Goal: Task Accomplishment & Management: Use online tool/utility

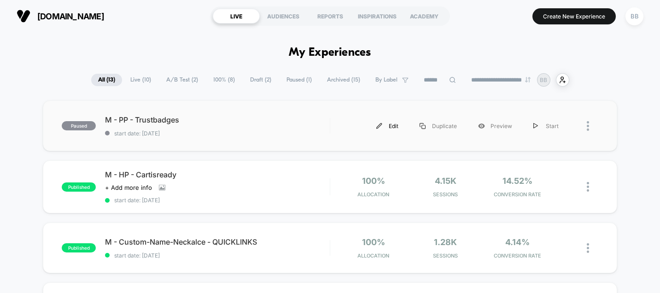
click at [397, 122] on div "Edit" at bounding box center [387, 126] width 43 height 21
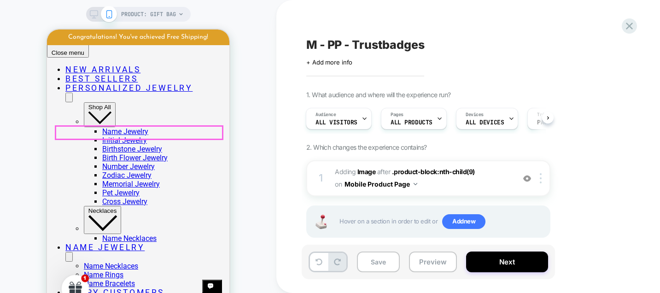
scroll to position [352, 0]
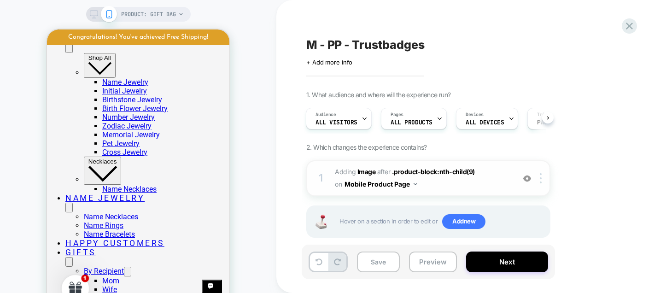
click at [454, 185] on span "#_loomi_addon_1759065982293 Adding Image AFTER .product-block:nth-child(9) .pro…" at bounding box center [422, 178] width 175 height 25
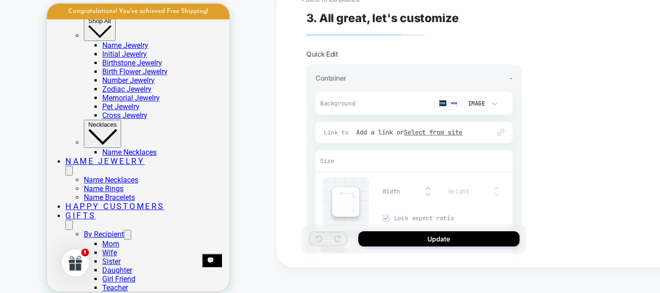
scroll to position [27, 0]
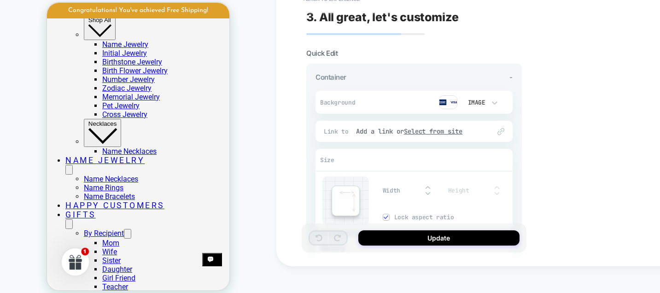
click at [451, 102] on img at bounding box center [448, 102] width 18 height 14
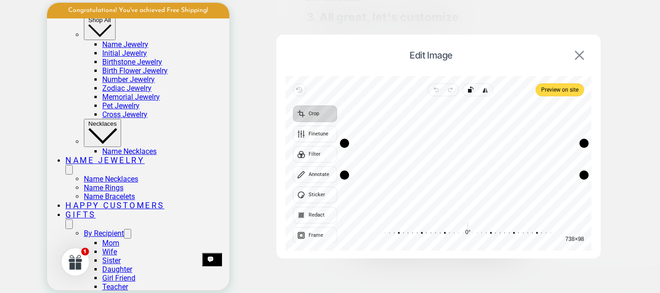
click at [583, 58] on img at bounding box center [579, 55] width 9 height 9
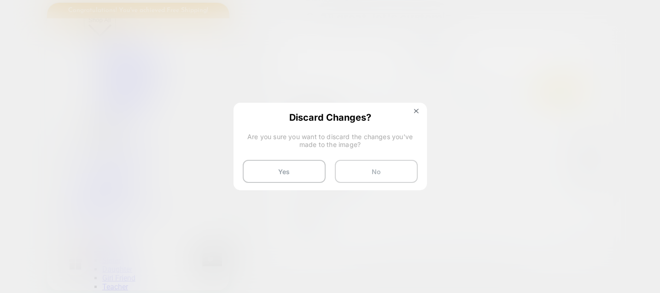
click at [392, 169] on button "No" at bounding box center [376, 171] width 83 height 23
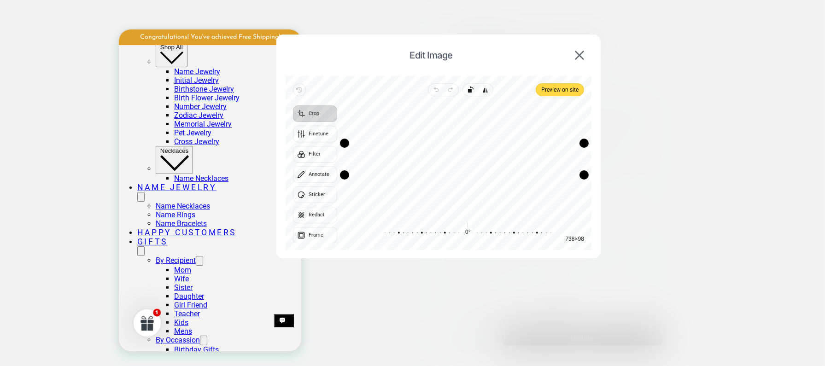
scroll to position [362, 0]
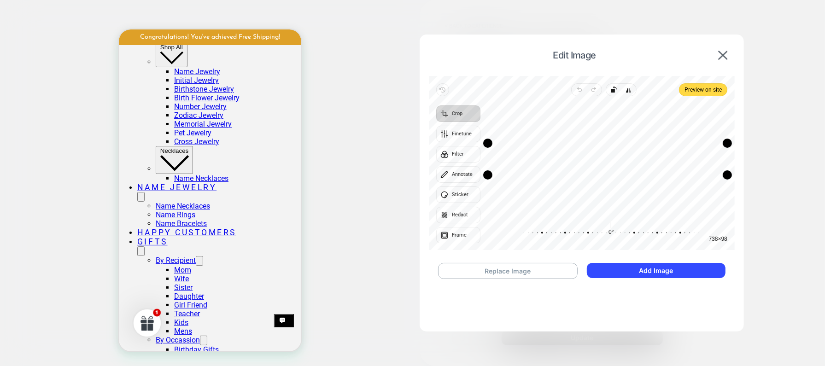
click at [512, 280] on div "Replace Image Add Image" at bounding box center [582, 271] width 306 height 35
click at [513, 273] on button "Replace Image" at bounding box center [508, 271] width 140 height 16
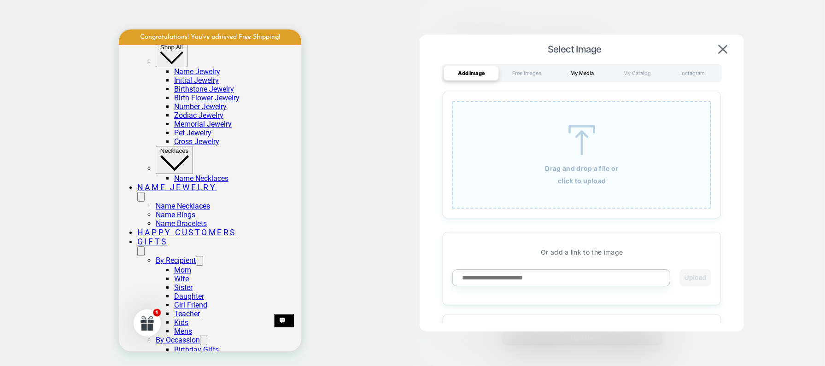
click at [578, 76] on div "My Media" at bounding box center [581, 73] width 55 height 15
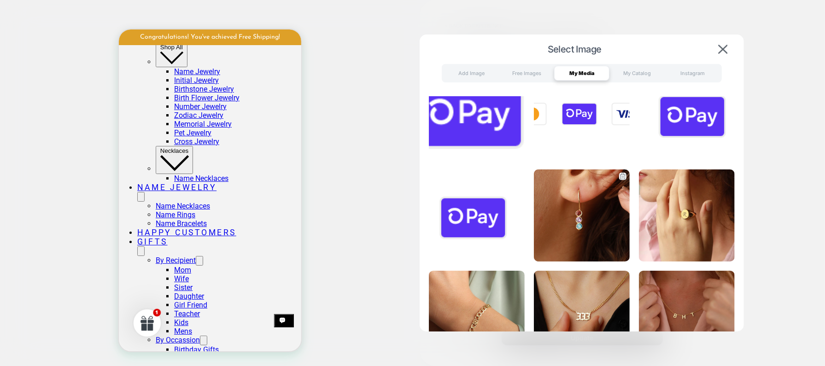
scroll to position [629, 0]
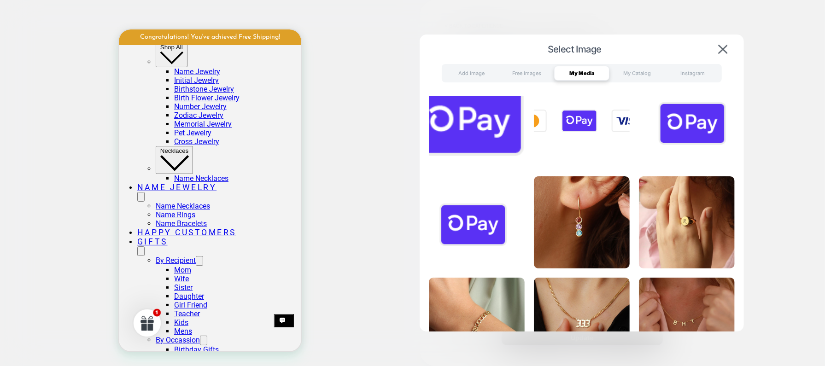
click at [607, 122] on img at bounding box center [582, 121] width 96 height 92
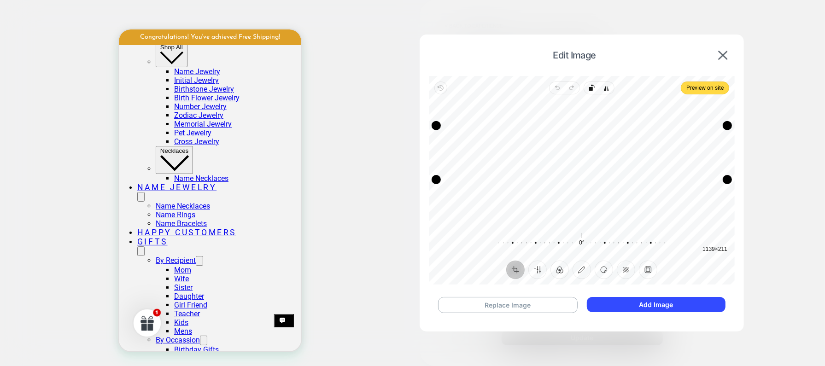
drag, startPoint x: 606, startPoint y: 200, endPoint x: 606, endPoint y: 178, distance: 22.1
click at [606, 178] on div "Drag edge b" at bounding box center [581, 179] width 291 height 9
drag, startPoint x: 606, startPoint y: 127, endPoint x: 608, endPoint y: 148, distance: 21.8
click at [608, 148] on div "Drag edge t" at bounding box center [581, 146] width 291 height 9
click at [609, 177] on div "Drag edge b" at bounding box center [581, 177] width 291 height 9
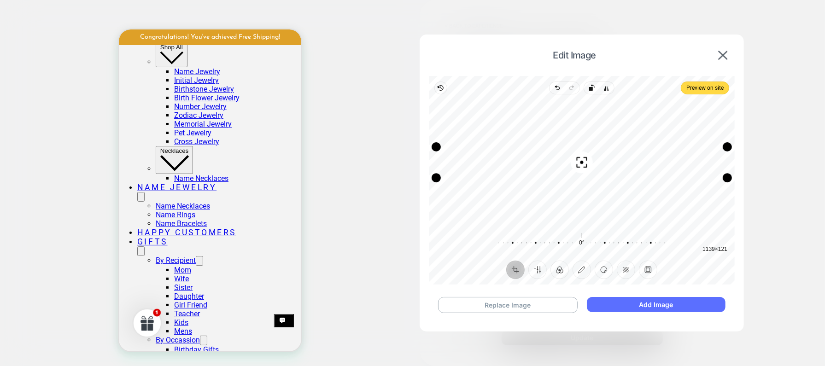
click at [638, 292] on button "Add Image" at bounding box center [656, 304] width 139 height 15
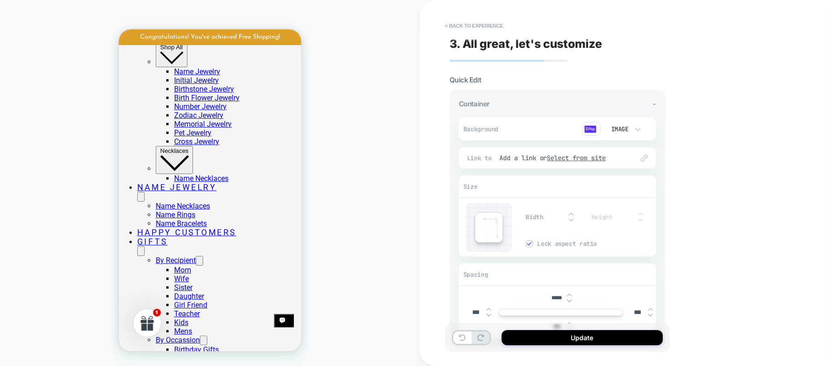
click at [571, 211] on div at bounding box center [562, 217] width 29 height 19
click at [571, 214] on img at bounding box center [571, 214] width 5 height 4
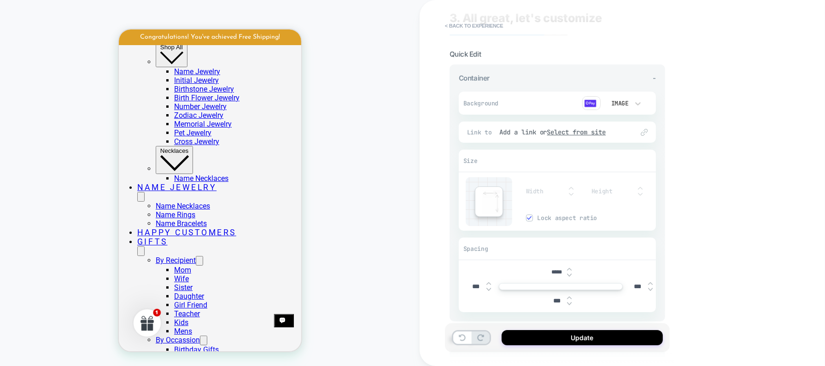
scroll to position [33, 0]
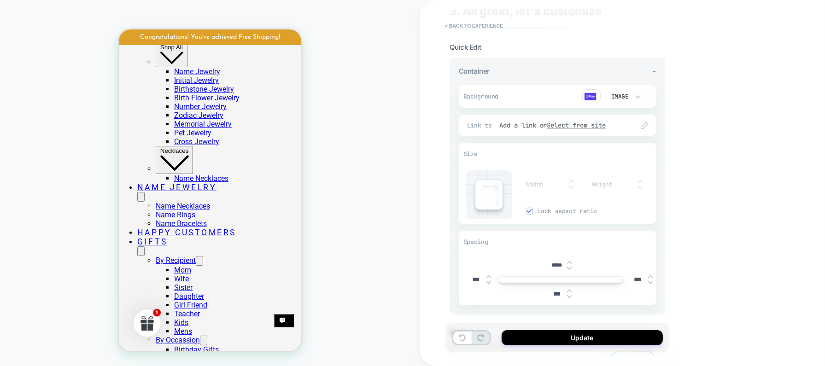
click at [571, 269] on img at bounding box center [569, 269] width 5 height 4
click at [570, 261] on img at bounding box center [569, 263] width 5 height 4
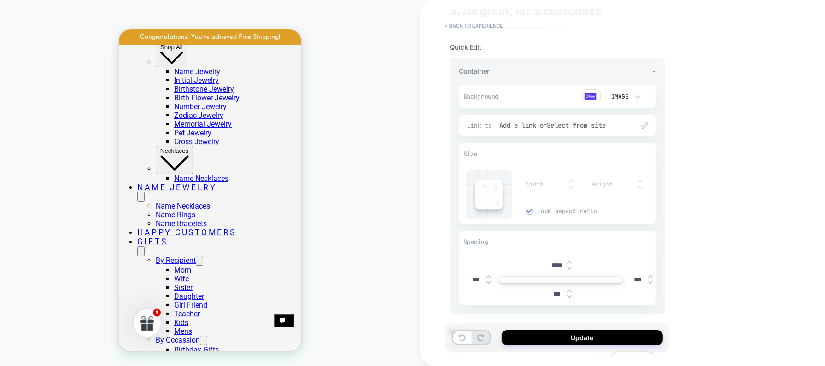
click at [570, 261] on img at bounding box center [569, 263] width 5 height 4
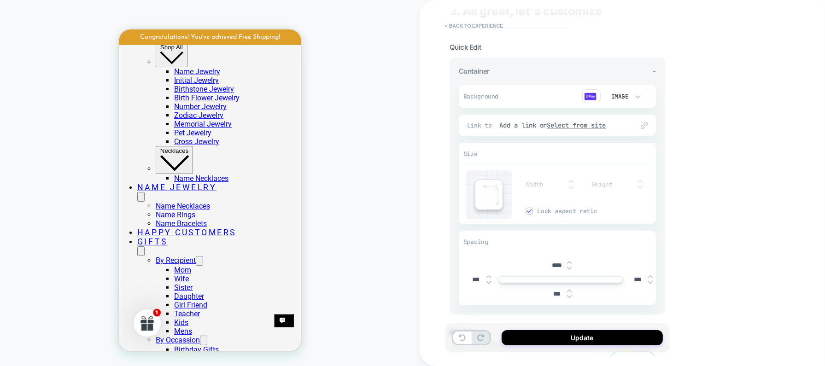
click at [570, 261] on img at bounding box center [569, 263] width 5 height 4
type input "****"
click at [535, 292] on button "Update" at bounding box center [581, 337] width 161 height 15
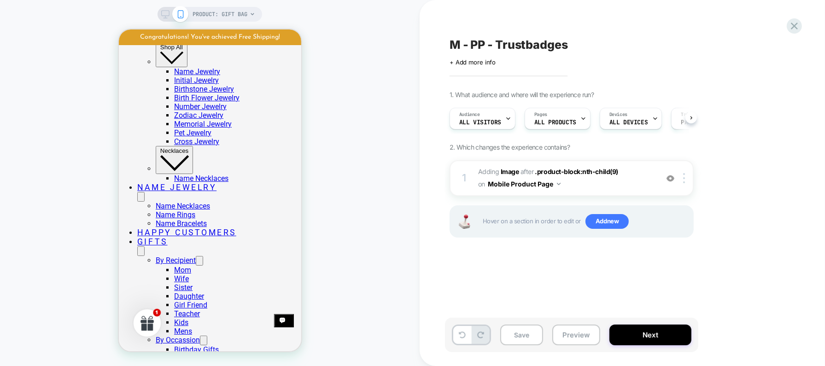
scroll to position [0, 0]
click at [647, 292] on button "Next" at bounding box center [650, 335] width 82 height 21
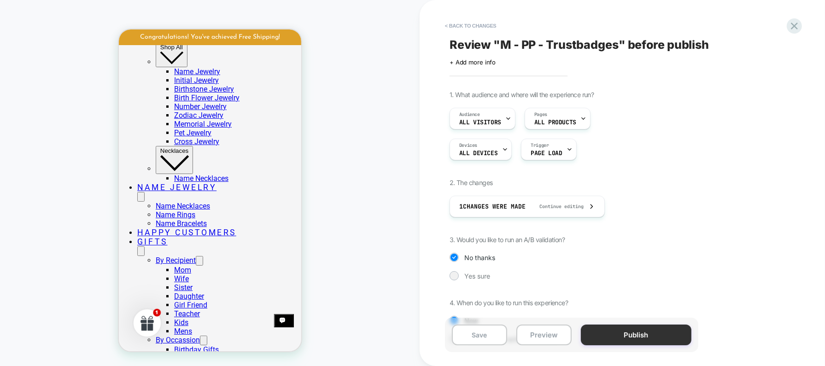
click at [647, 292] on button "Publish" at bounding box center [636, 335] width 111 height 21
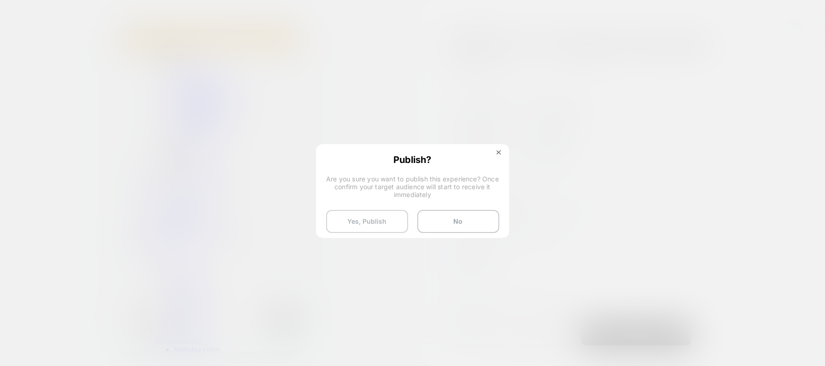
click at [386, 224] on button "Yes, Publish" at bounding box center [367, 221] width 82 height 23
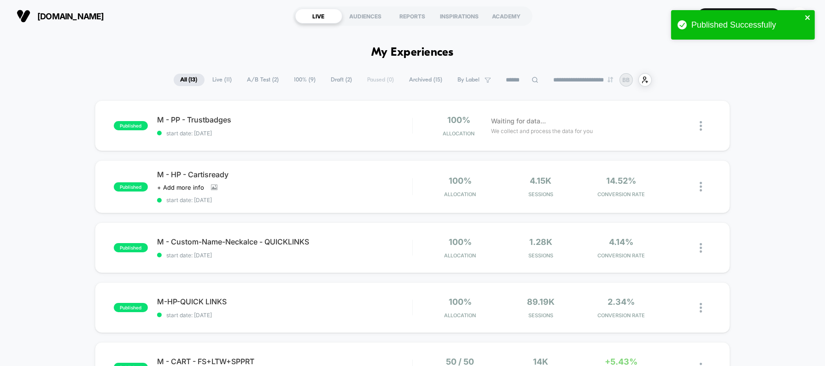
click at [659, 17] on icon "close" at bounding box center [807, 17] width 5 height 5
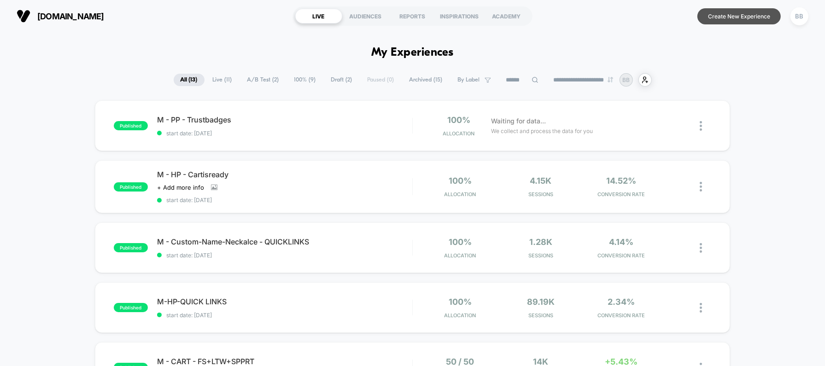
click at [659, 20] on button "Create New Experience" at bounding box center [738, 16] width 83 height 16
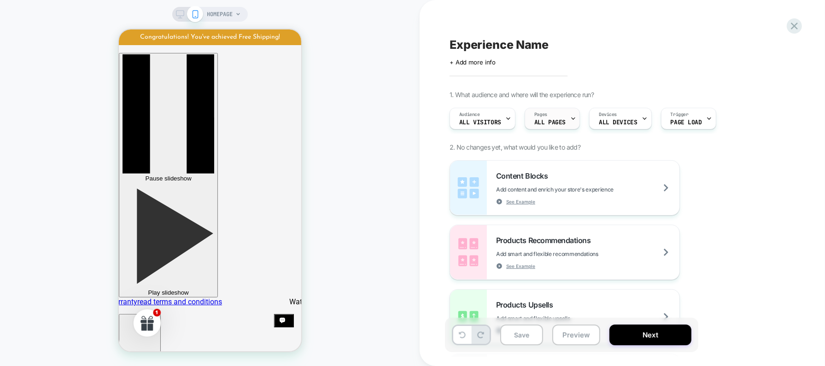
click at [561, 124] on span "ALL PAGES" at bounding box center [549, 122] width 31 height 6
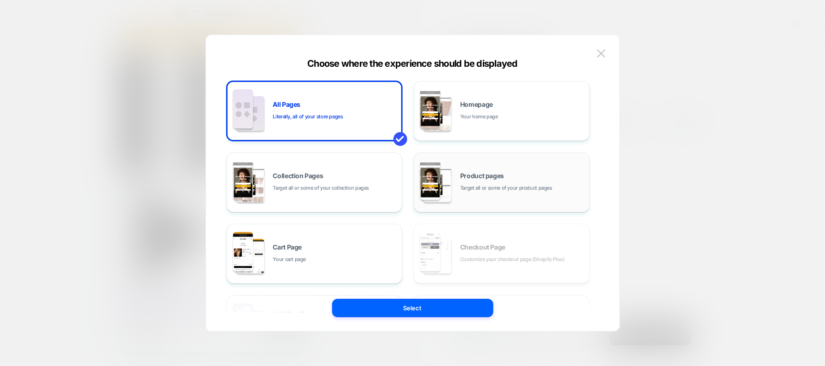
click at [476, 195] on div "Product pages Target all or some of your product pages" at bounding box center [502, 182] width 166 height 51
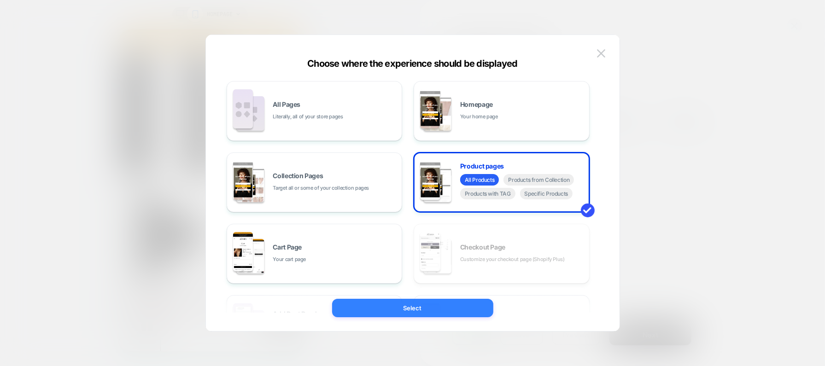
click at [436, 292] on button "Select" at bounding box center [412, 308] width 161 height 18
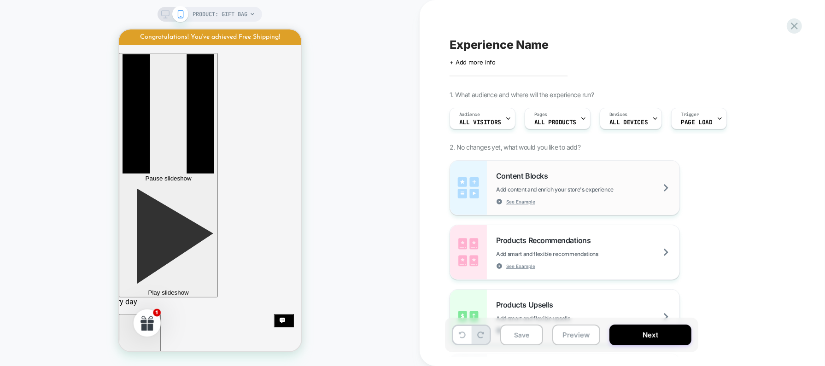
click at [514, 178] on span "Content Blocks" at bounding box center [524, 175] width 56 height 9
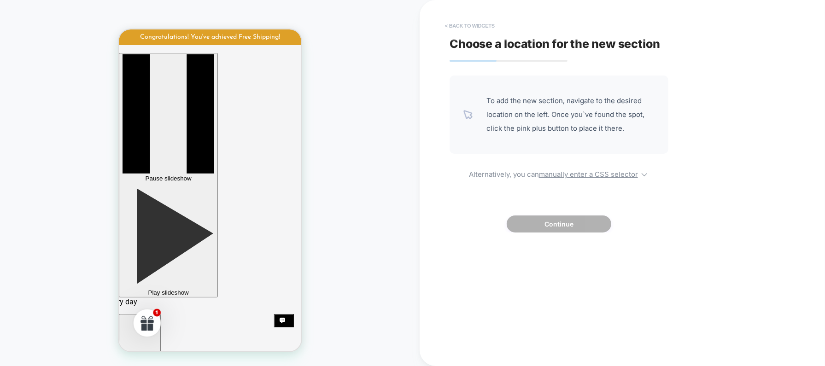
click at [456, 24] on button "< Back to widgets" at bounding box center [469, 25] width 59 height 15
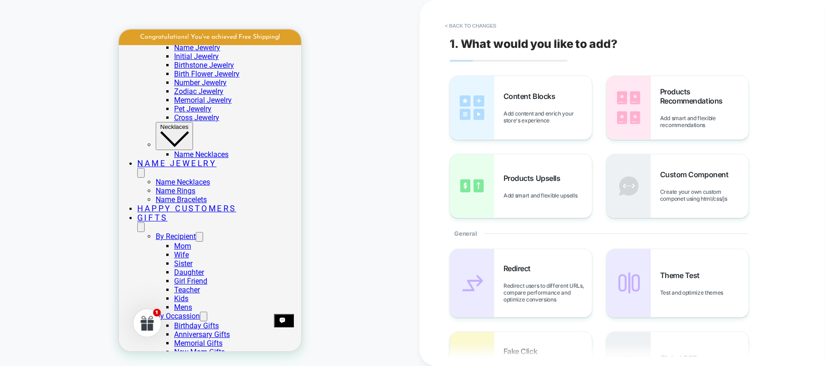
scroll to position [394, 0]
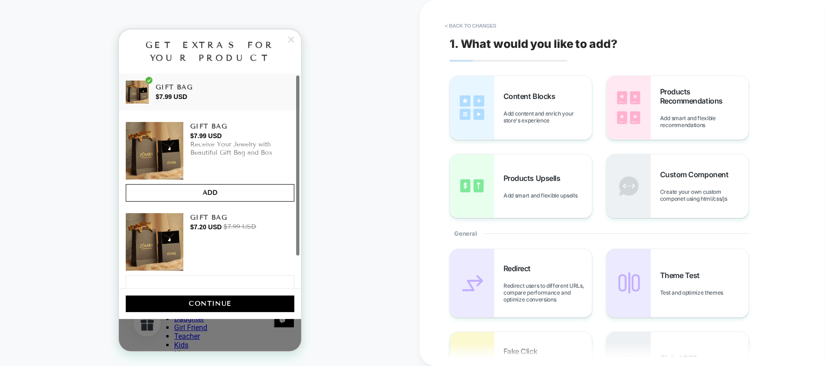
scroll to position [0, 0]
click at [291, 39] on icon at bounding box center [290, 39] width 6 height 6
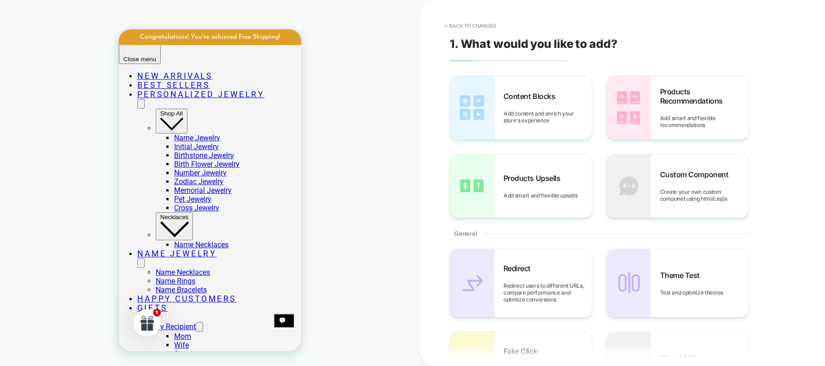
scroll to position [276, 0]
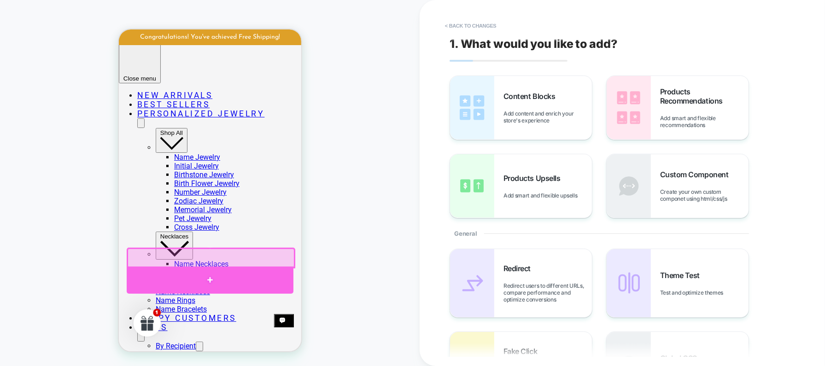
click at [262, 279] on div at bounding box center [209, 279] width 167 height 27
click at [257, 269] on div at bounding box center [209, 280] width 167 height 28
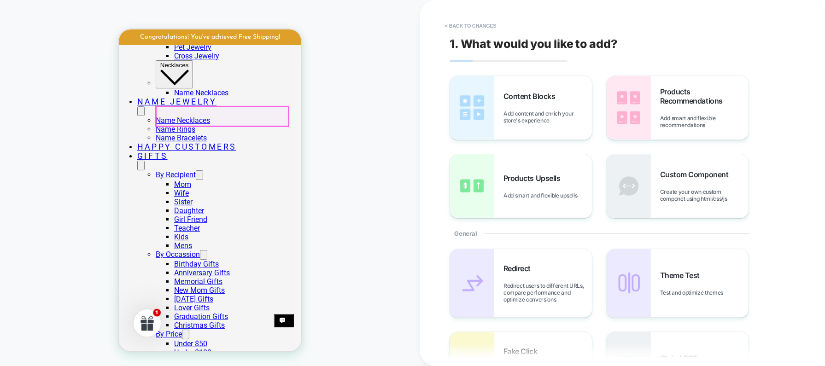
scroll to position [350, 0]
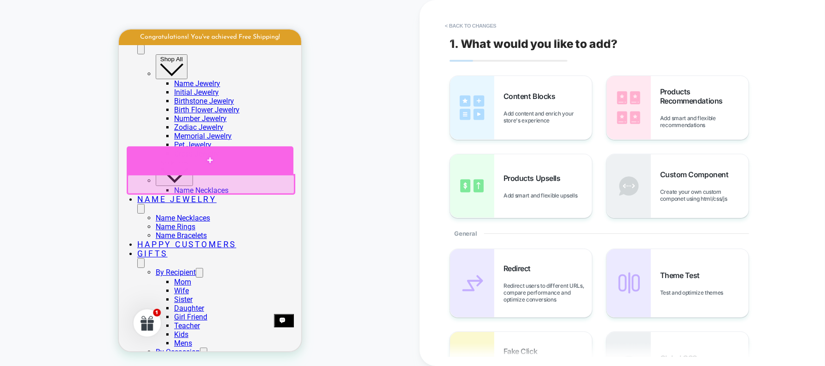
click at [260, 161] on div at bounding box center [209, 160] width 167 height 28
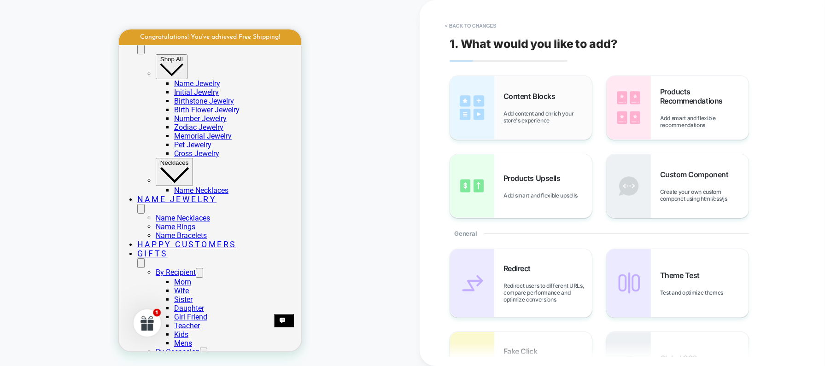
click at [503, 113] on span "Add content and enrich your store's experience" at bounding box center [547, 117] width 88 height 14
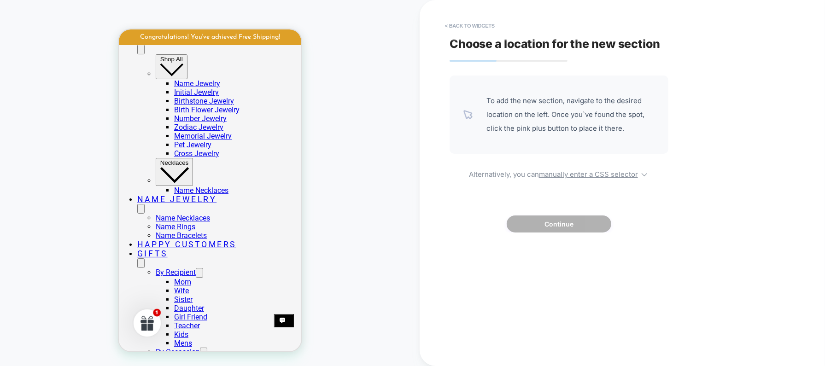
click at [58, 41] on div "PRODUCT: Gift Bag" at bounding box center [209, 183] width 419 height 348
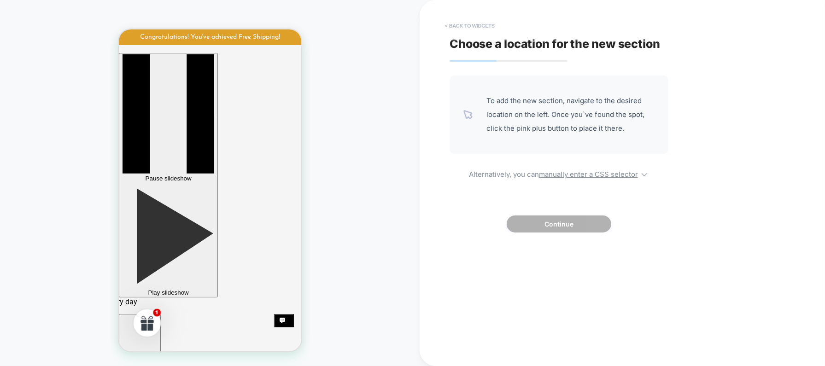
click at [481, 24] on button "< Back to widgets" at bounding box center [469, 25] width 59 height 15
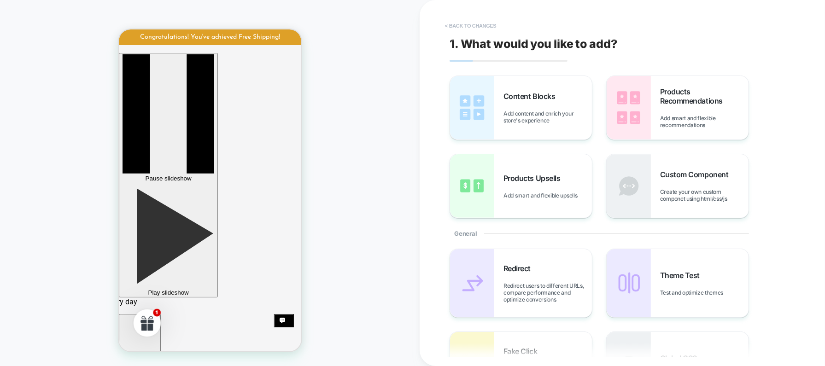
click at [474, 27] on button "< Back to changes" at bounding box center [470, 25] width 61 height 15
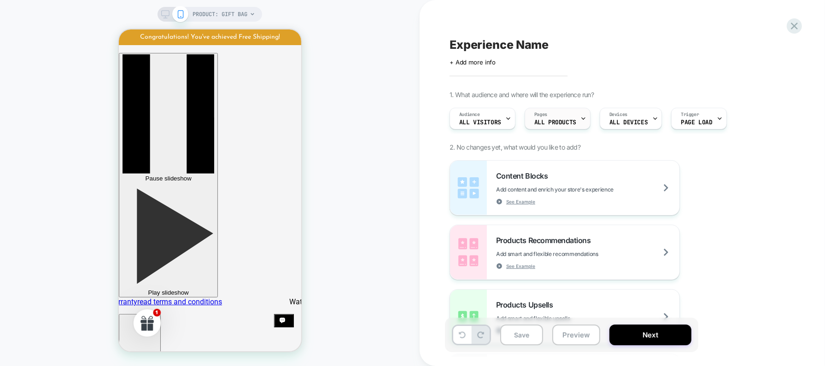
click at [572, 122] on span "ALL PRODUCTS" at bounding box center [555, 122] width 42 height 6
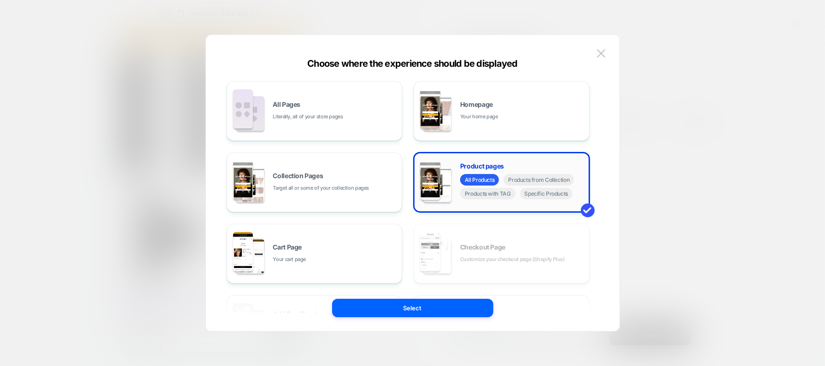
click at [438, 184] on img at bounding box center [430, 180] width 20 height 39
click at [428, 292] on button "Select" at bounding box center [412, 308] width 161 height 18
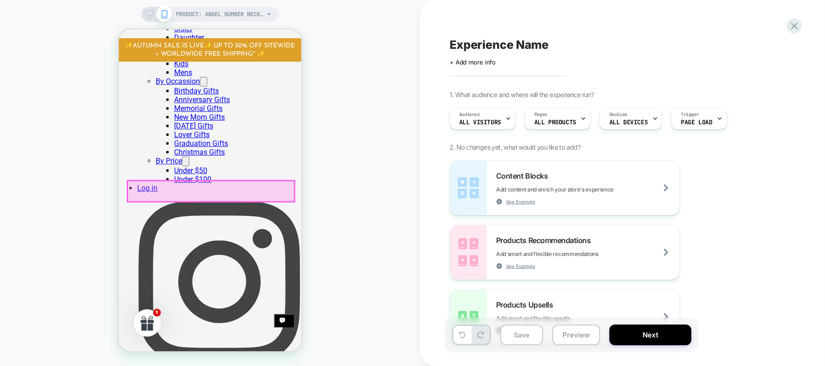
scroll to position [639, 0]
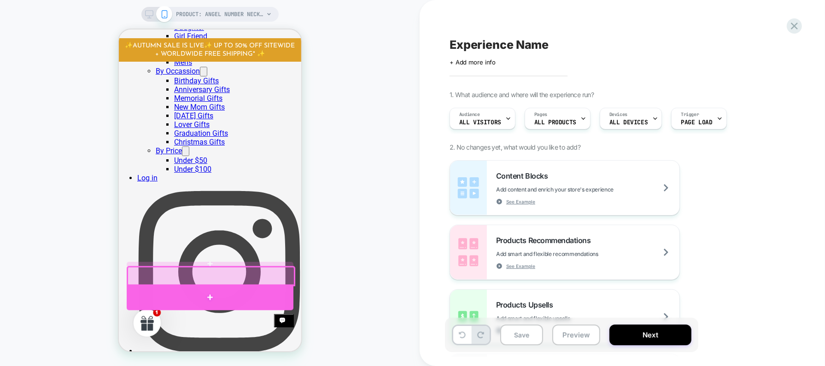
click at [237, 290] on div at bounding box center [209, 297] width 167 height 26
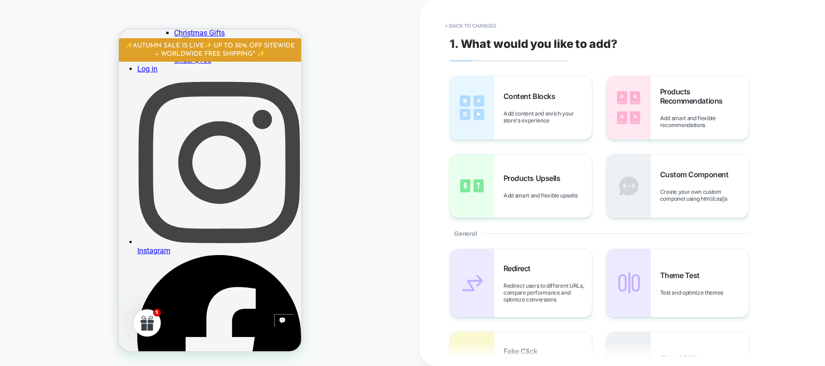
scroll to position [752, 0]
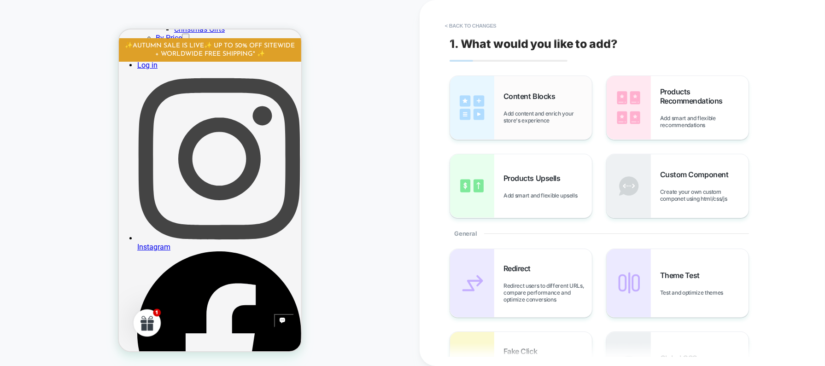
click at [506, 99] on span "Content Blocks" at bounding box center [531, 96] width 56 height 9
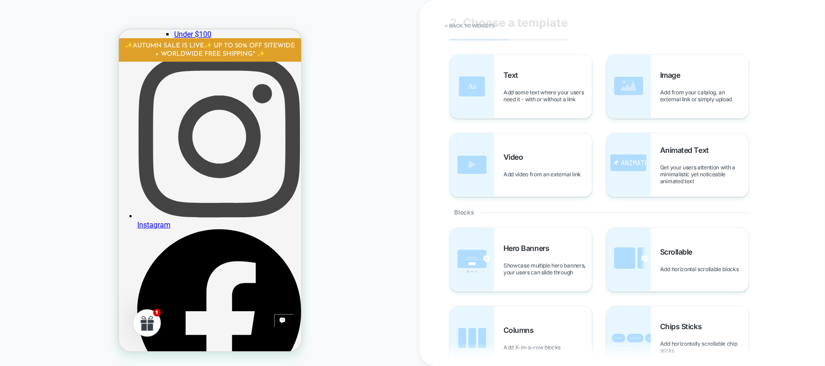
scroll to position [0, 0]
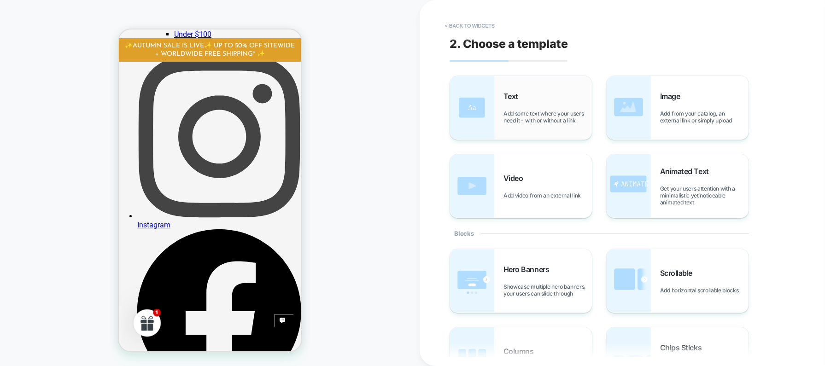
click at [510, 112] on span "Add some text where your users need it - with or without a link" at bounding box center [547, 117] width 88 height 14
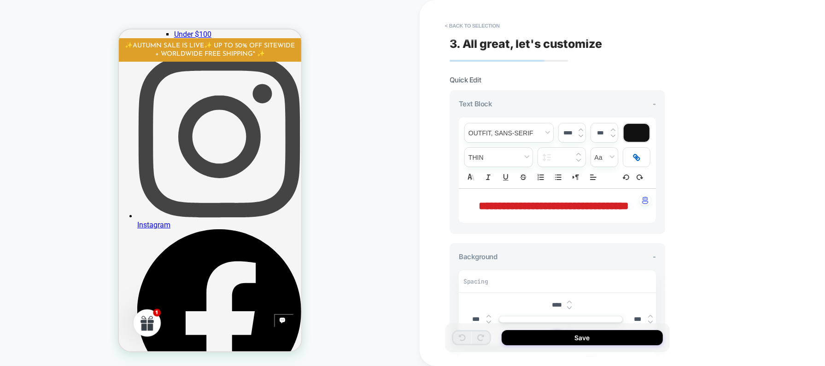
click at [631, 157] on div at bounding box center [636, 157] width 27 height 19
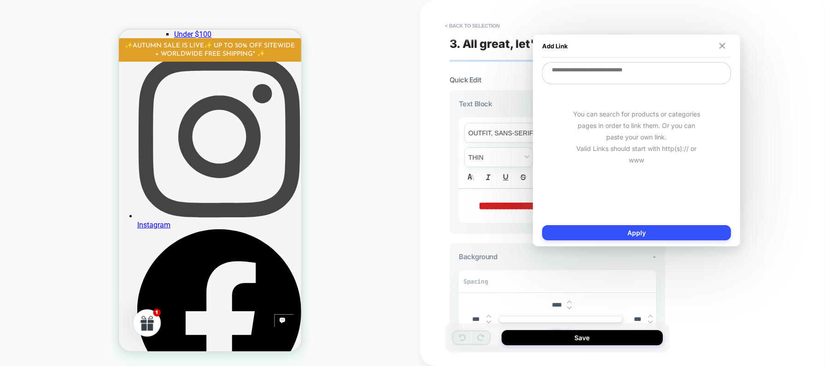
click at [659, 45] on img at bounding box center [722, 46] width 6 height 6
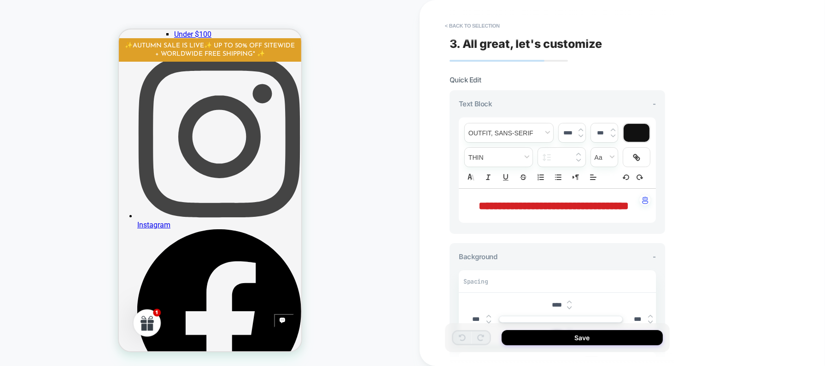
click at [558, 210] on span "**********" at bounding box center [553, 205] width 150 height 11
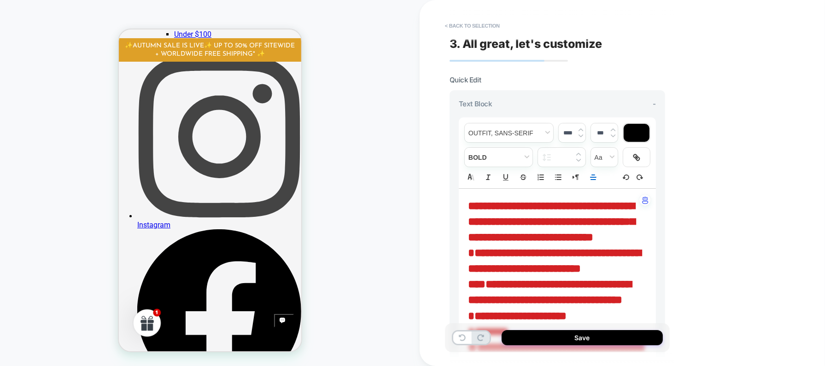
type input "****"
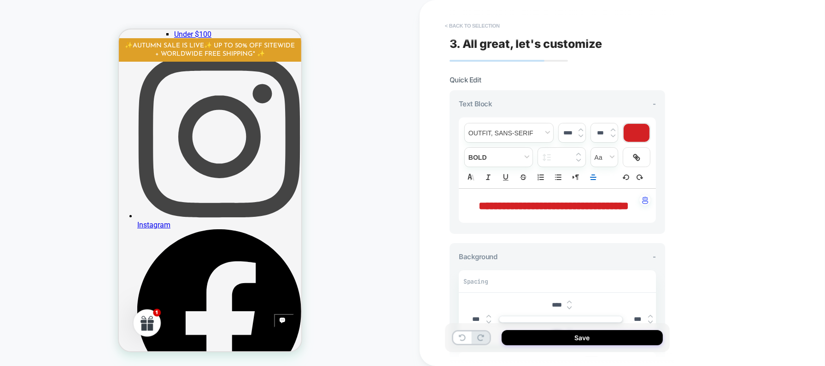
click at [467, 23] on button "< Back to selection" at bounding box center [472, 25] width 64 height 15
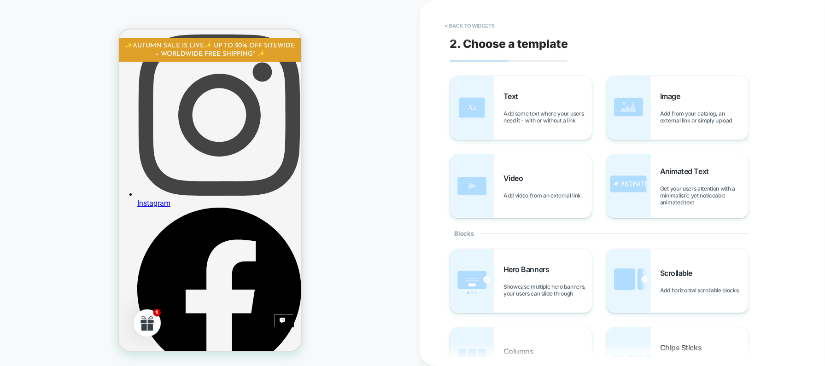
scroll to position [796, 0]
click at [466, 27] on button "< Back to widgets" at bounding box center [469, 25] width 59 height 15
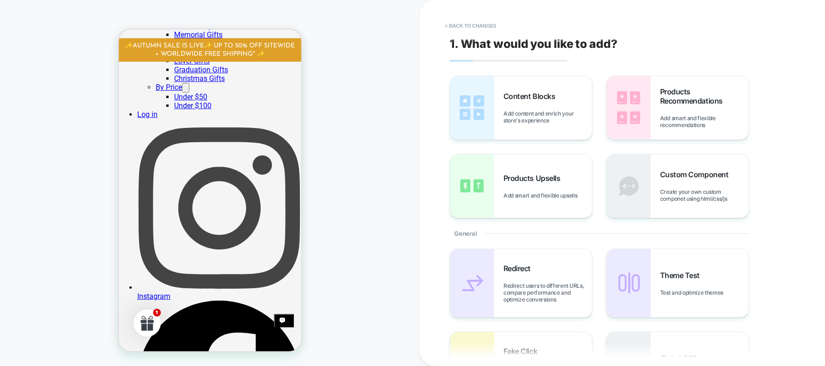
scroll to position [698, 0]
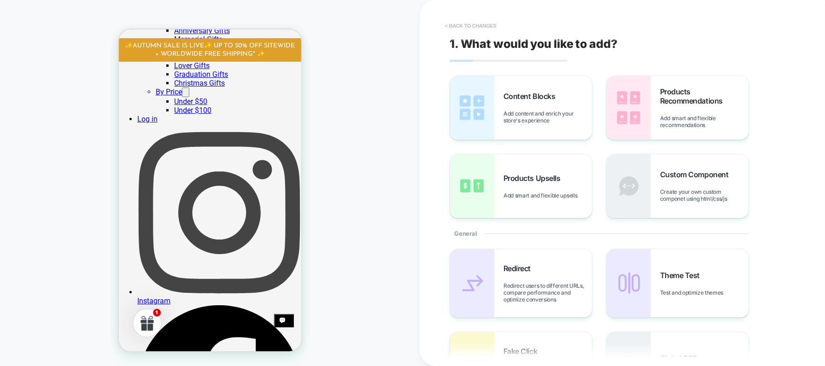
click at [453, 25] on button "< Back to changes" at bounding box center [470, 25] width 61 height 15
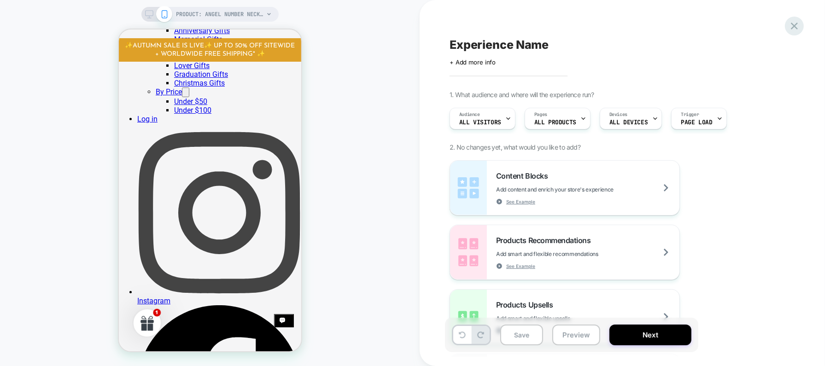
click at [659, 25] on icon at bounding box center [794, 26] width 7 height 7
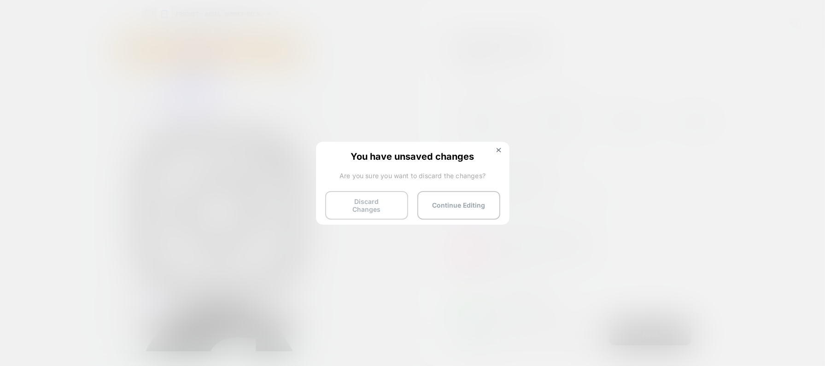
click at [394, 201] on button "Discard Changes" at bounding box center [366, 205] width 83 height 29
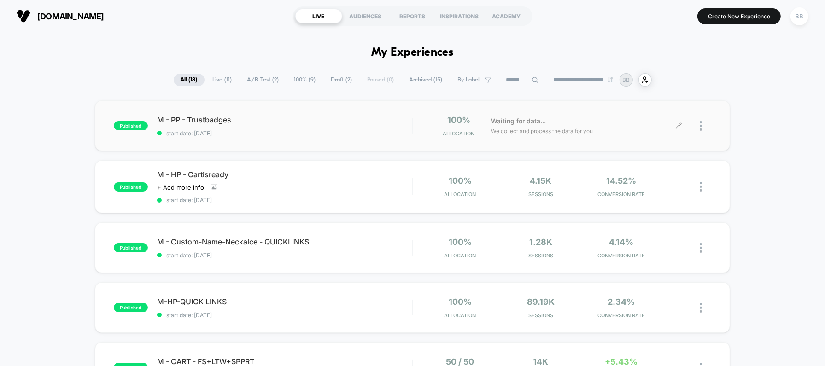
click at [659, 126] on icon at bounding box center [678, 125] width 7 height 7
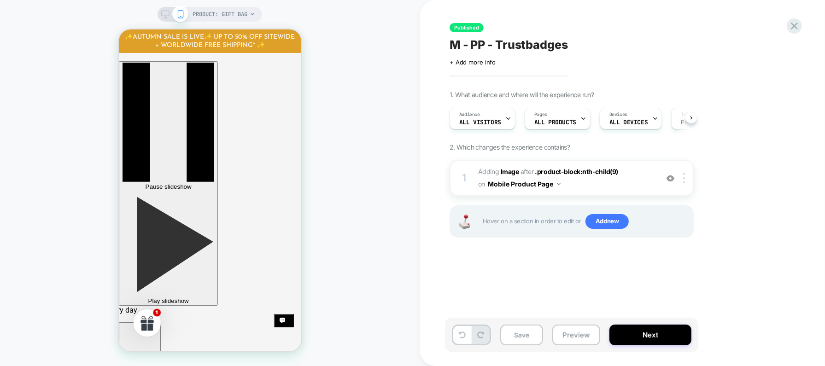
scroll to position [0, 0]
click at [659, 181] on img at bounding box center [684, 178] width 2 height 10
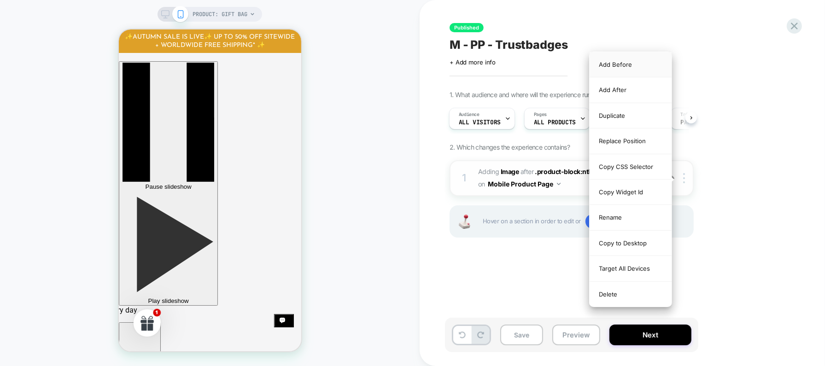
click at [629, 64] on div "Add Before" at bounding box center [630, 64] width 82 height 25
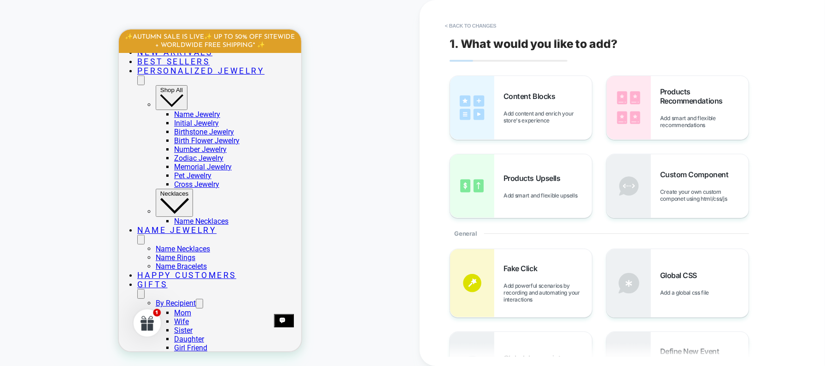
scroll to position [323, 0]
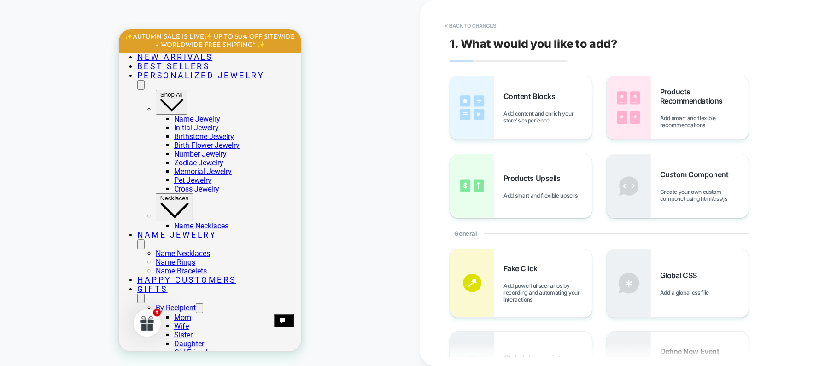
click at [449, 26] on button "< Back to changes" at bounding box center [470, 25] width 61 height 15
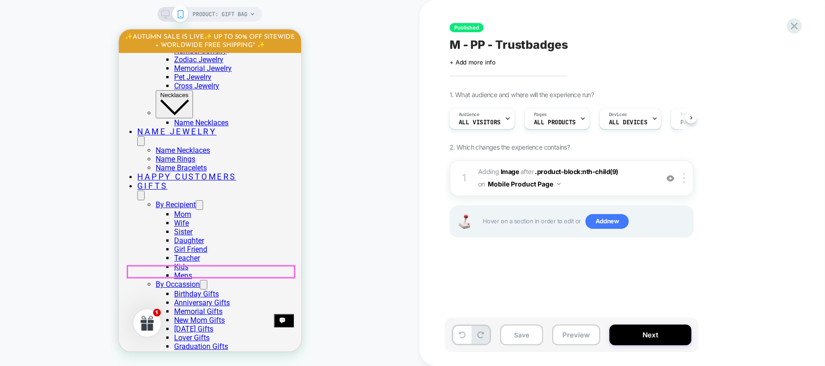
scroll to position [371, 0]
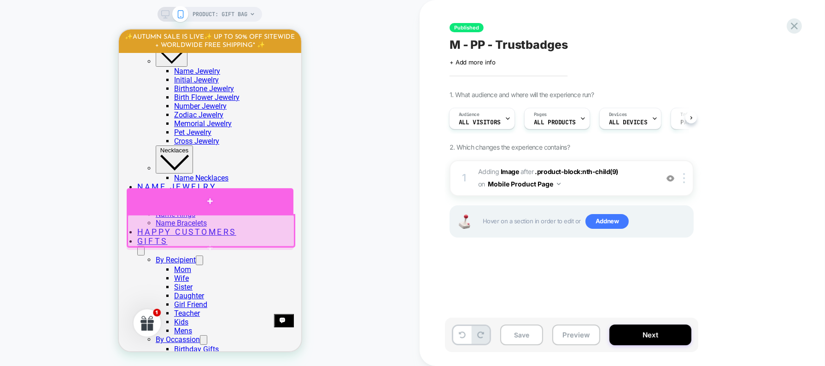
click at [246, 206] on div at bounding box center [209, 201] width 167 height 26
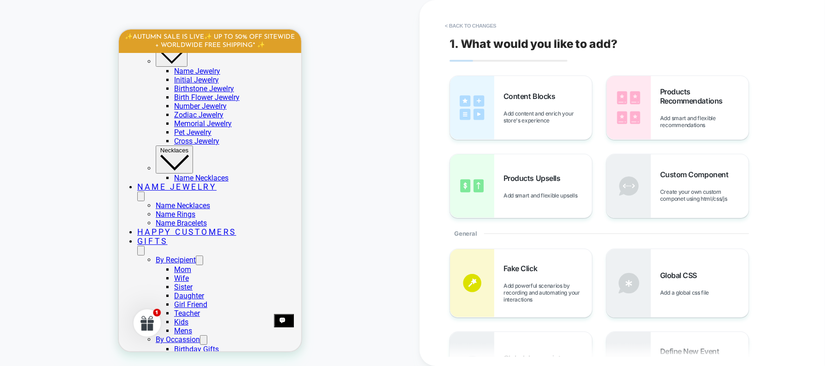
scroll to position [406, 0]
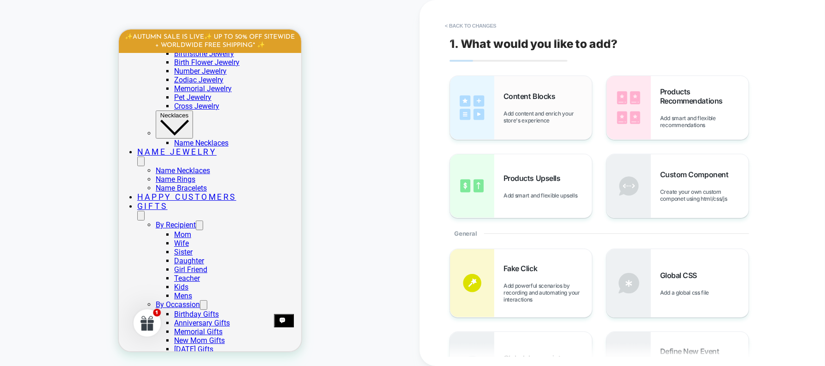
click at [509, 115] on span "Add content and enrich your store's experience" at bounding box center [547, 117] width 88 height 14
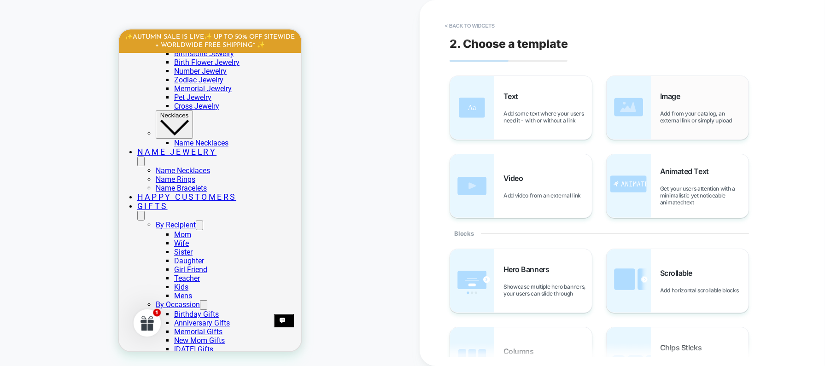
click at [659, 107] on div "Image Add from your catalog, an external link or simply upload" at bounding box center [704, 108] width 88 height 32
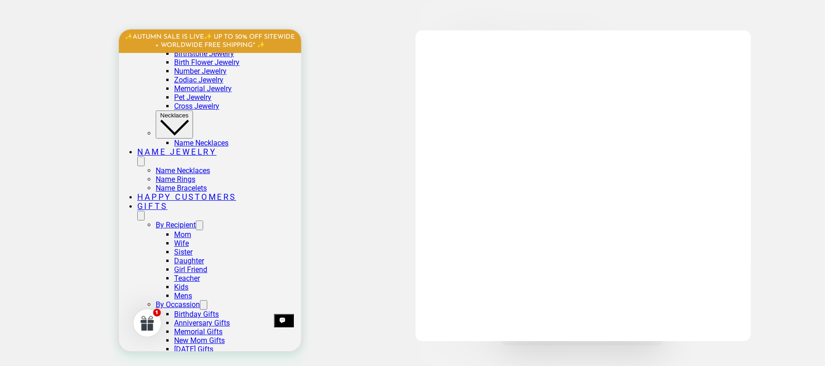
scroll to position [466, 0]
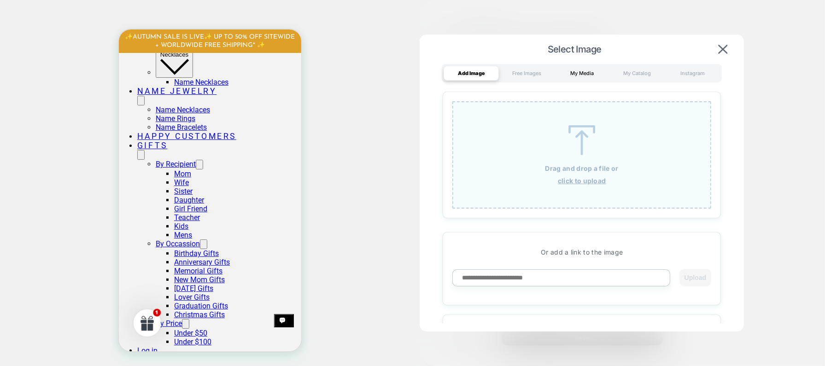
click at [588, 75] on div "My Media" at bounding box center [581, 73] width 55 height 15
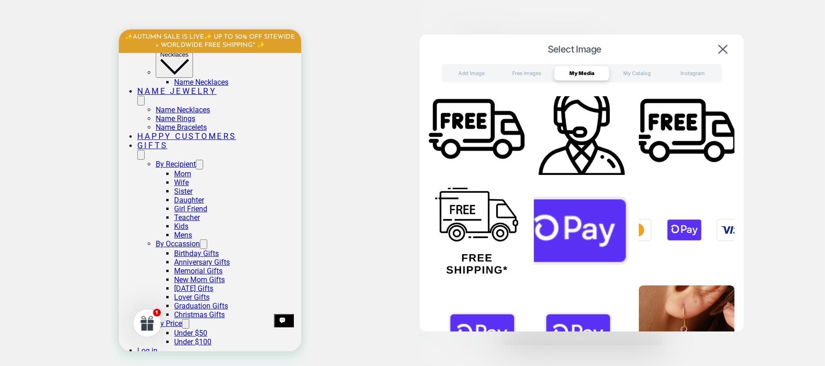
scroll to position [619, 0]
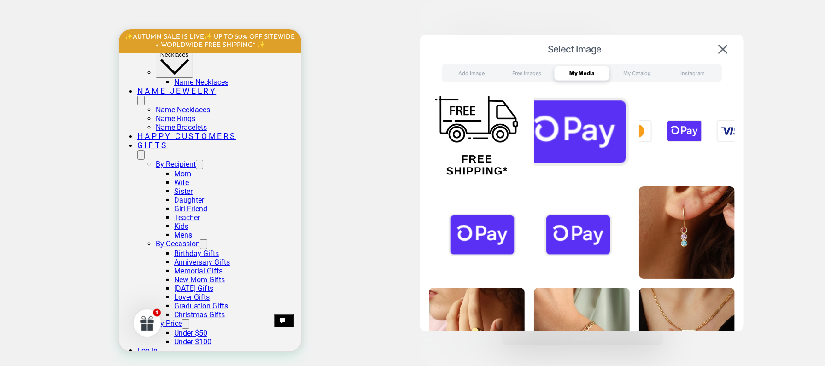
click at [659, 135] on img at bounding box center [687, 131] width 96 height 92
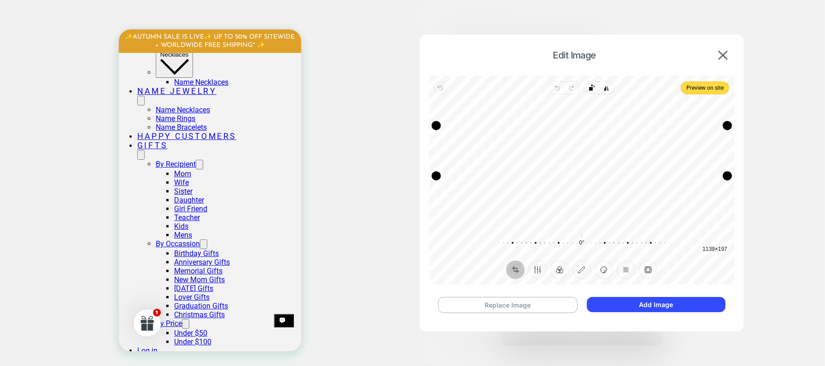
drag, startPoint x: 656, startPoint y: 201, endPoint x: 656, endPoint y: 176, distance: 25.3
click at [656, 176] on div "Drag edge b" at bounding box center [581, 175] width 291 height 9
drag, startPoint x: 635, startPoint y: 127, endPoint x: 639, endPoint y: 153, distance: 26.6
click at [639, 153] on div "Drag edge t" at bounding box center [581, 151] width 291 height 9
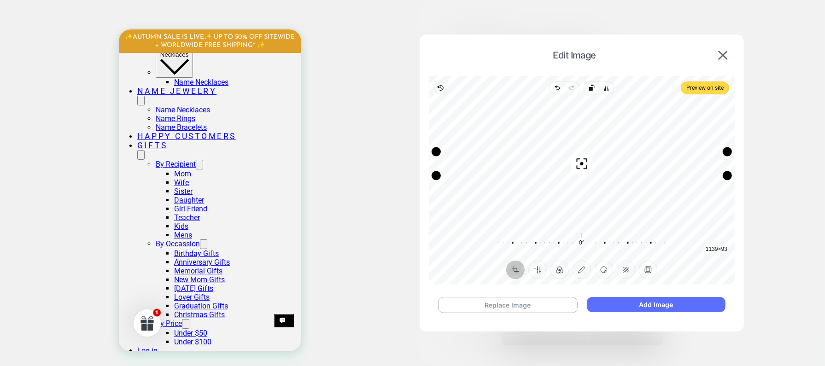
click at [659, 292] on button "Add Image" at bounding box center [656, 304] width 139 height 15
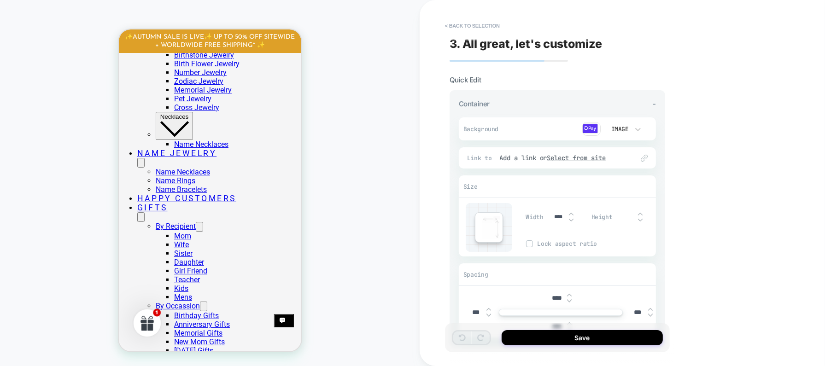
scroll to position [402, 0]
click at [568, 292] on img at bounding box center [569, 301] width 5 height 4
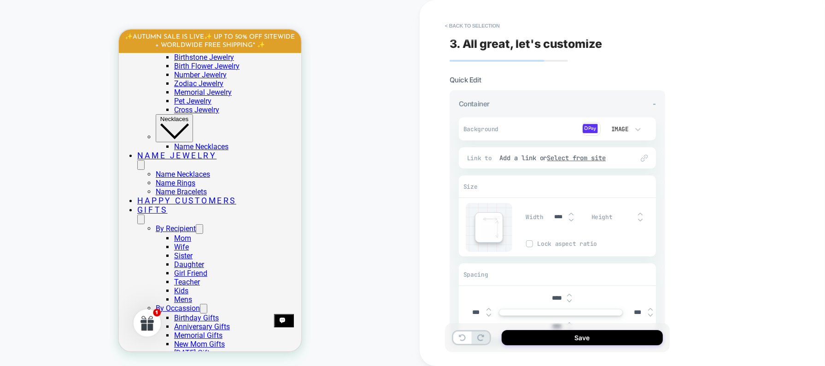
click at [568, 292] on img at bounding box center [569, 301] width 5 height 4
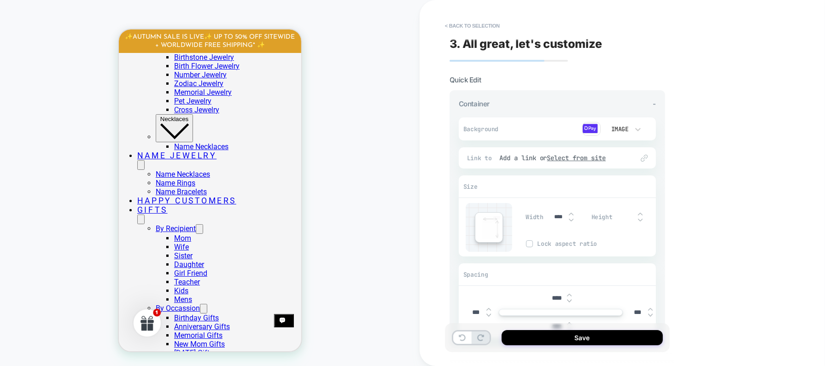
click at [568, 292] on img at bounding box center [569, 301] width 5 height 4
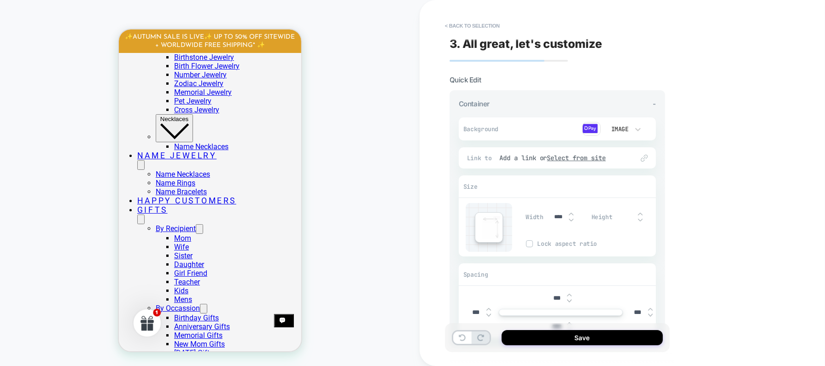
click at [568, 292] on img at bounding box center [569, 301] width 5 height 4
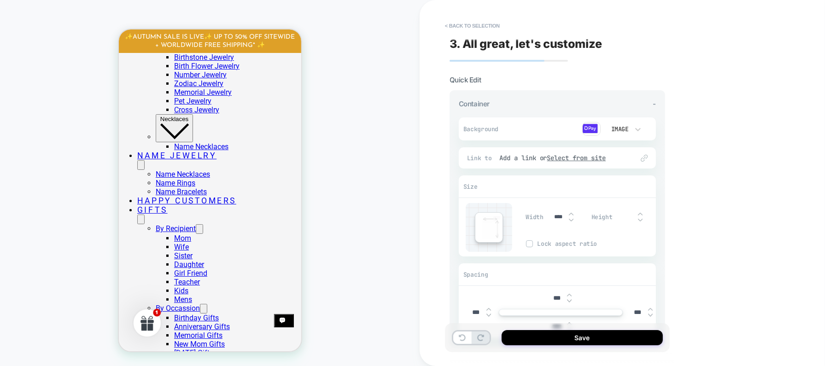
click at [568, 292] on img at bounding box center [569, 301] width 5 height 4
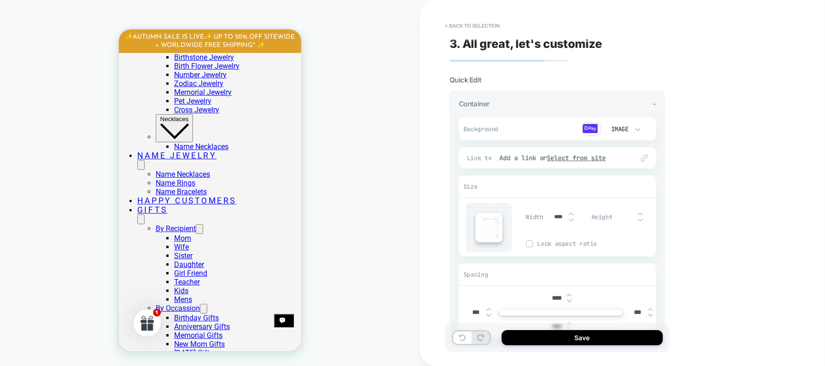
click at [568, 292] on img at bounding box center [569, 301] width 5 height 4
type input "****"
click at [574, 292] on button "Save" at bounding box center [581, 337] width 161 height 15
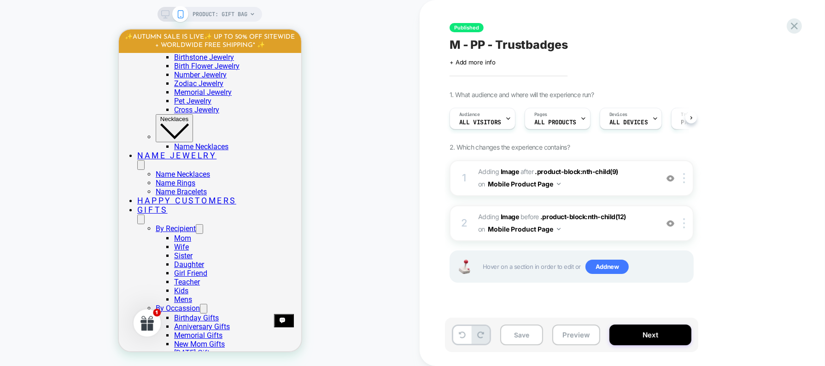
scroll to position [0, 0]
click at [659, 177] on img at bounding box center [670, 179] width 8 height 8
click at [626, 292] on button "Next" at bounding box center [650, 335] width 82 height 21
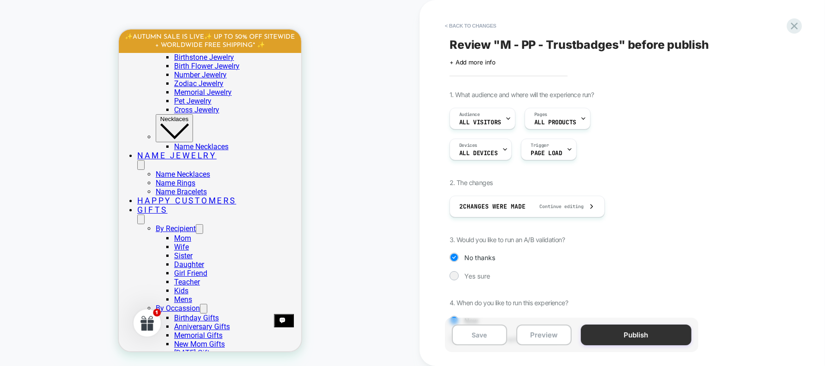
click at [633, 292] on button "Publish" at bounding box center [636, 335] width 111 height 21
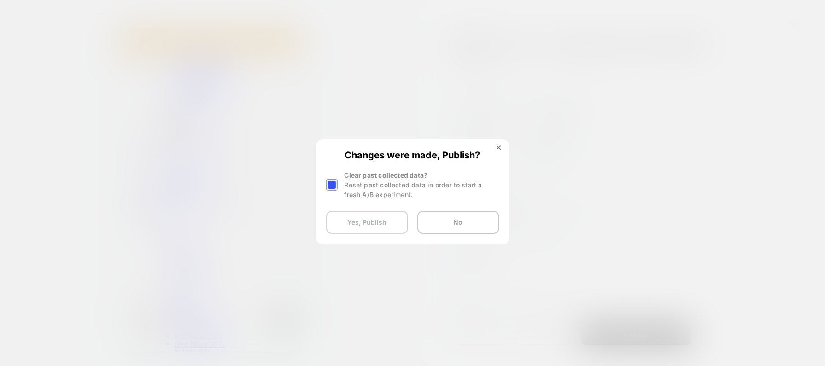
click at [385, 224] on button "Yes, Publish" at bounding box center [367, 222] width 82 height 23
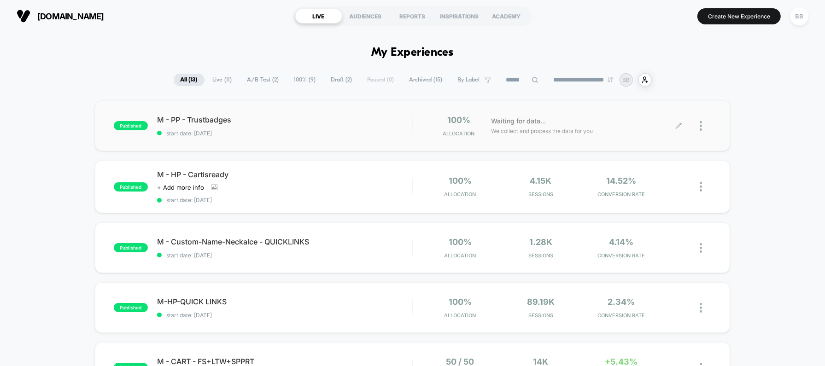
click at [659, 126] on icon at bounding box center [679, 126] width 6 height 6
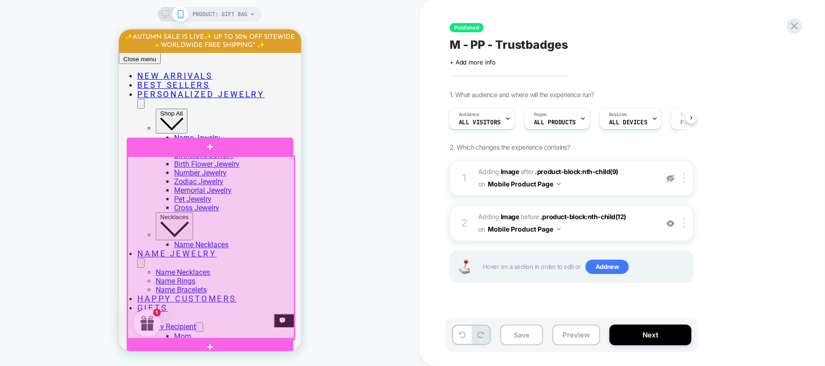
scroll to position [303, 0]
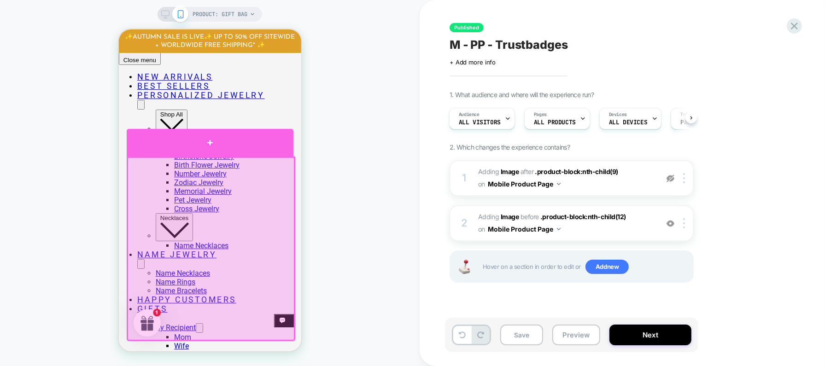
click at [256, 143] on div at bounding box center [209, 142] width 167 height 28
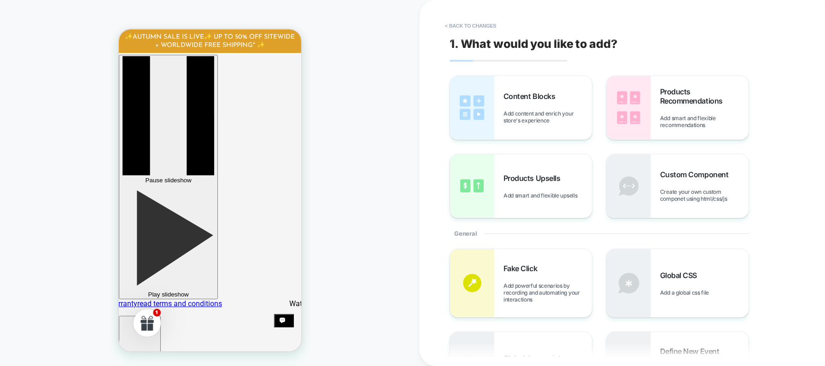
scroll to position [0, 0]
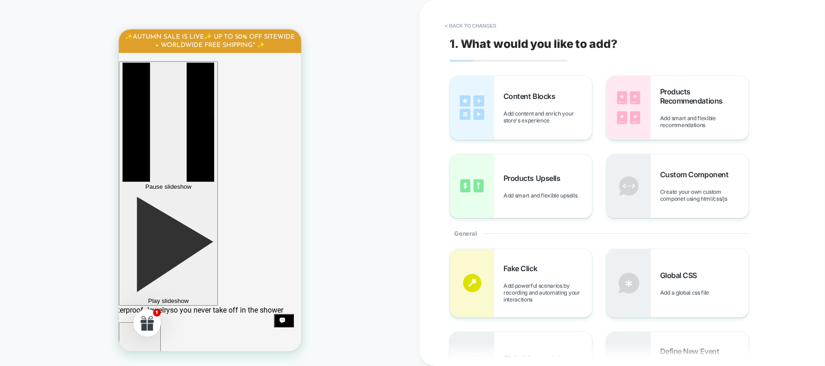
click at [460, 29] on button "< Back to changes" at bounding box center [470, 25] width 61 height 15
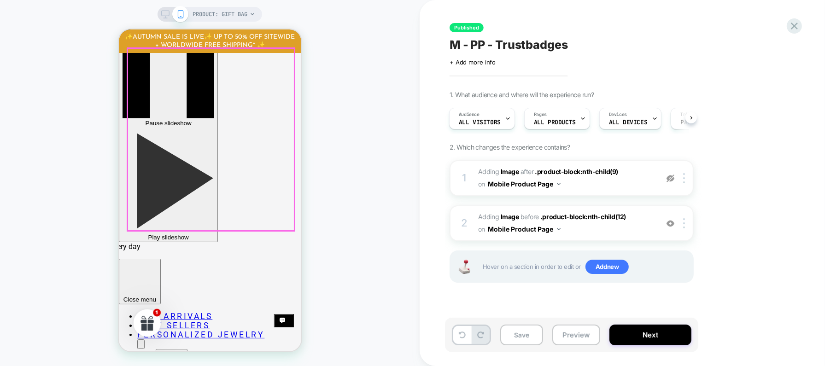
scroll to position [99, 0]
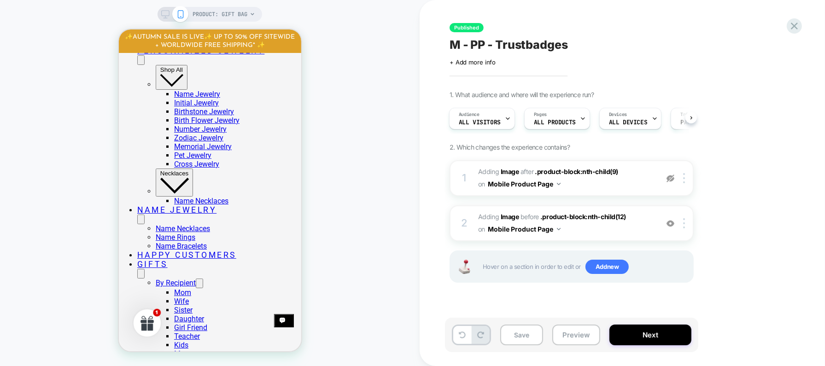
scroll to position [353, 0]
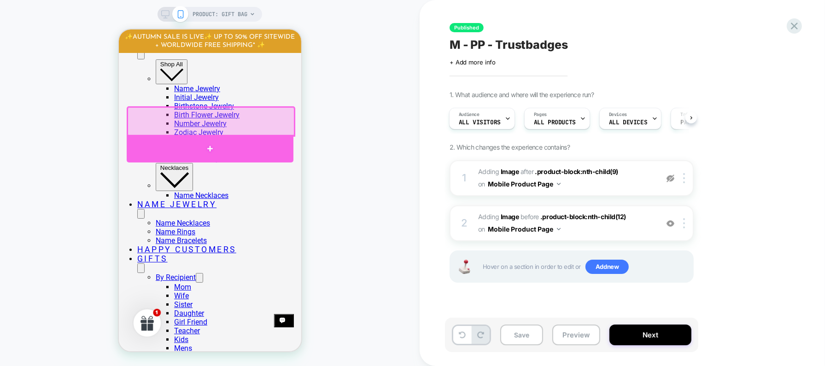
click at [275, 150] on div at bounding box center [209, 148] width 167 height 28
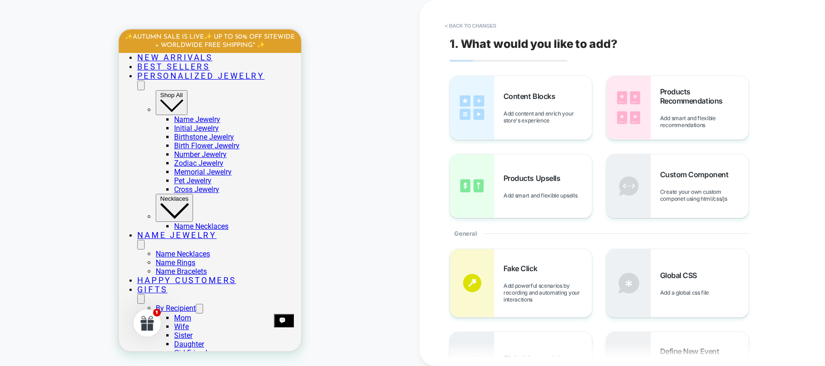
scroll to position [319, 0]
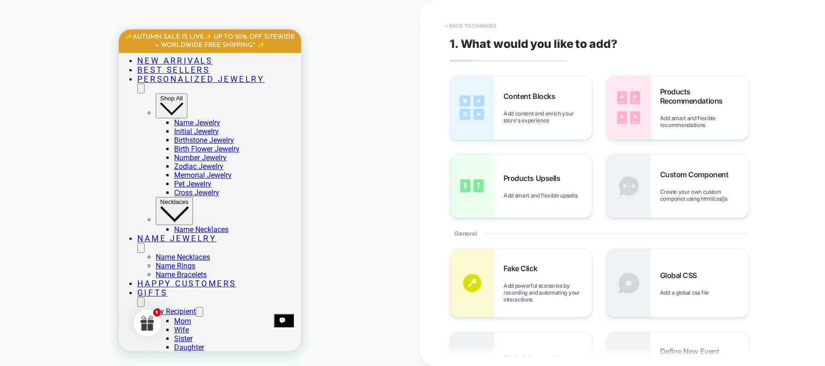
click at [452, 25] on button "< Back to changes" at bounding box center [470, 25] width 61 height 15
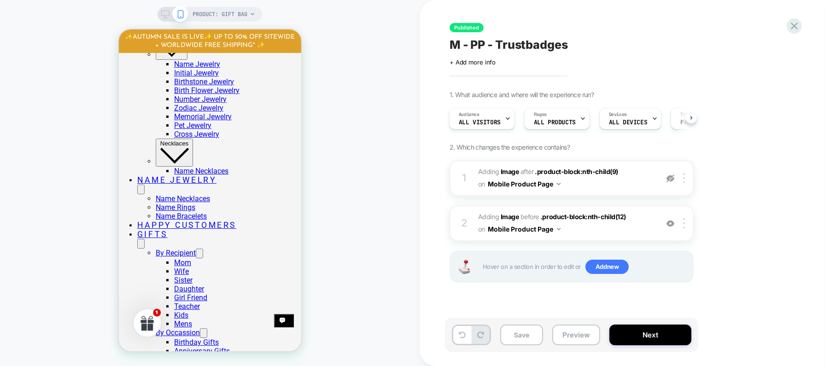
scroll to position [359, 0]
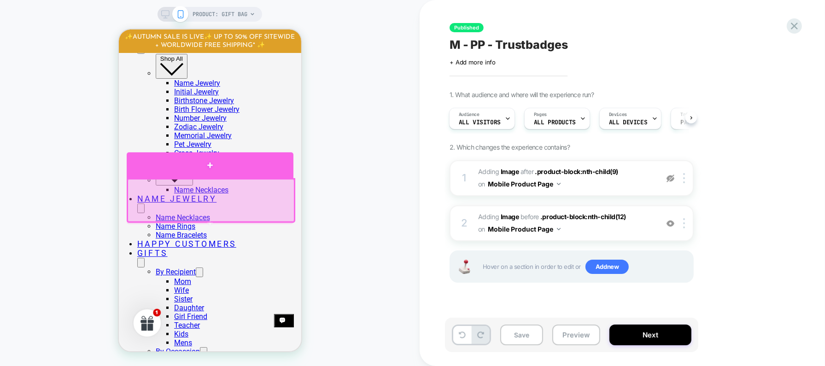
click at [268, 165] on div at bounding box center [209, 165] width 167 height 26
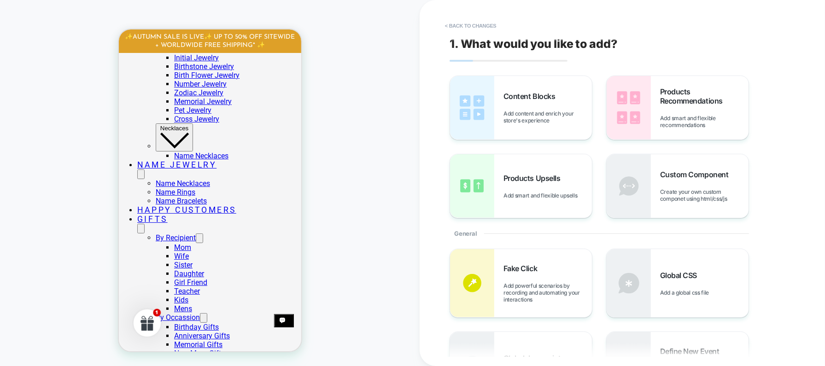
scroll to position [411, 0]
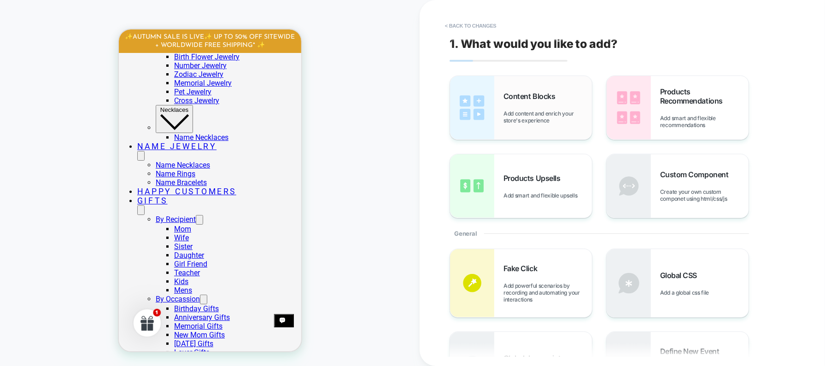
click at [526, 110] on span "Add content and enrich your store's experience" at bounding box center [547, 117] width 88 height 14
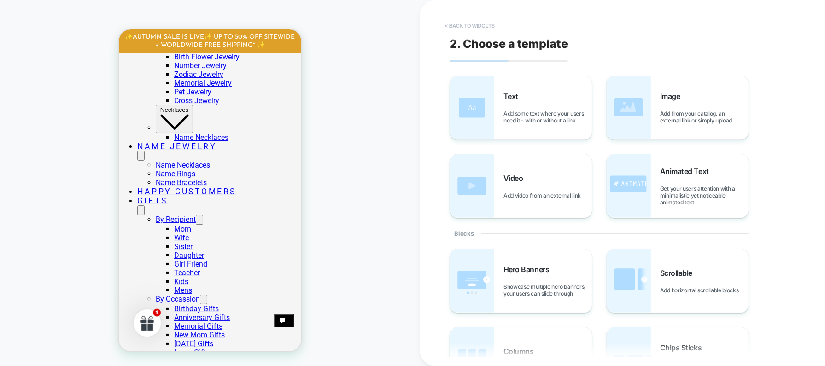
click at [466, 25] on button "< Back to widgets" at bounding box center [469, 25] width 59 height 15
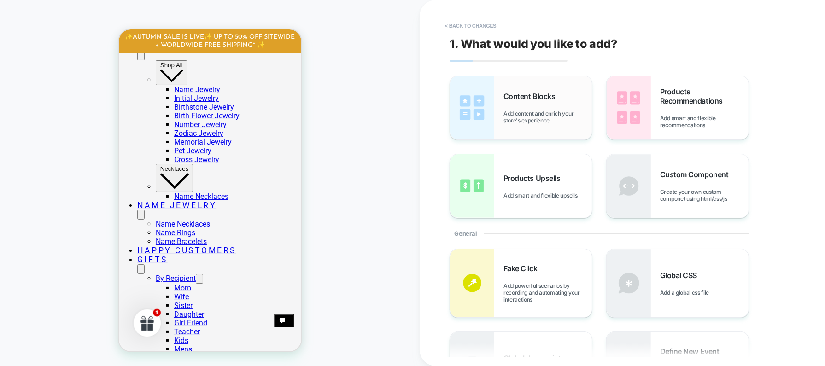
scroll to position [351, 0]
click at [682, 181] on div "Custom Component Create your own custom componet using html/css/js" at bounding box center [704, 186] width 88 height 32
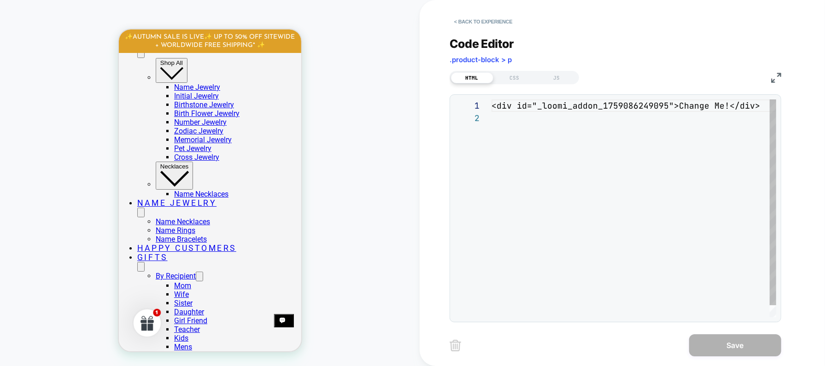
scroll to position [12, 0]
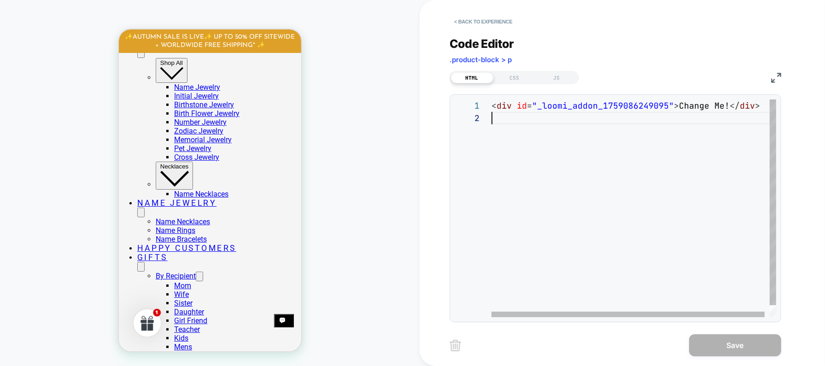
click at [596, 133] on div "< div id = "_loomi_addon_1759086249095" > Change Me! </ div >" at bounding box center [636, 214] width 290 height 230
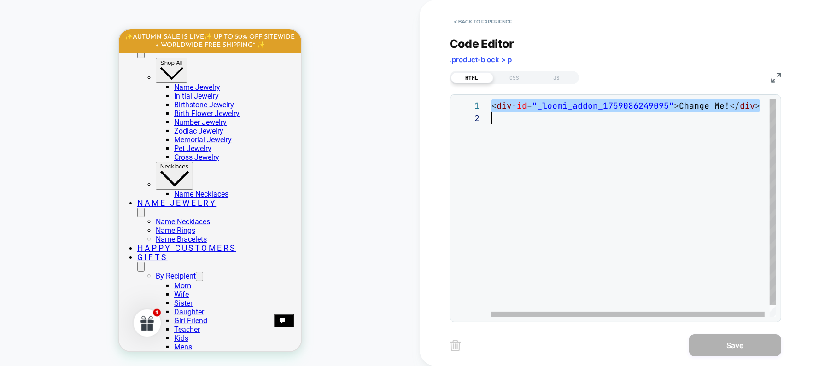
scroll to position [0, 0]
type textarea "**********"
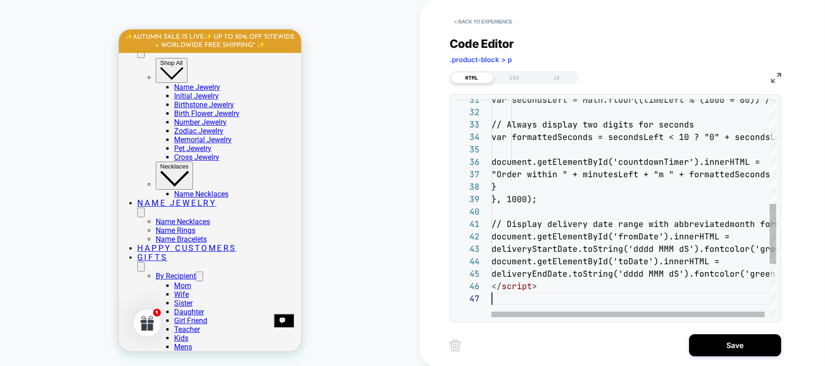
scroll to position [74, 0]
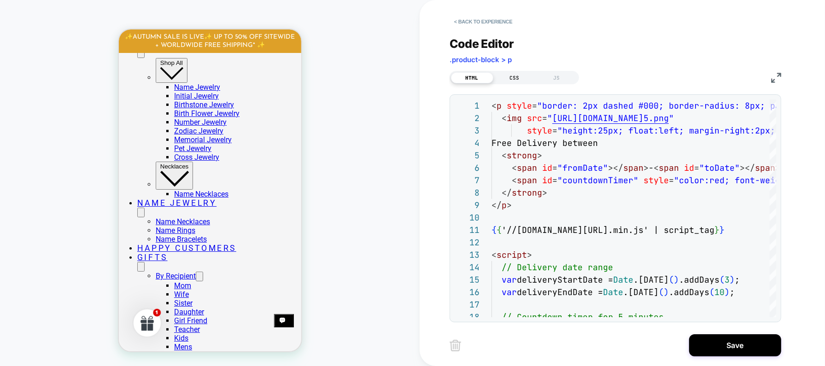
click at [514, 74] on div "CSS" at bounding box center [514, 77] width 42 height 11
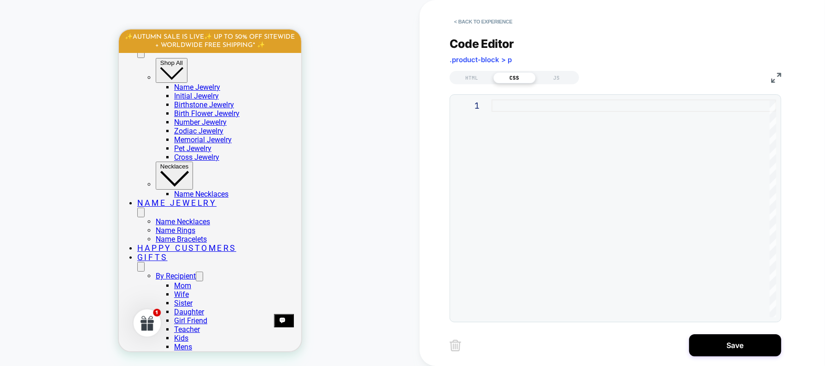
click at [538, 126] on div at bounding box center [633, 208] width 285 height 218
type textarea "**********"
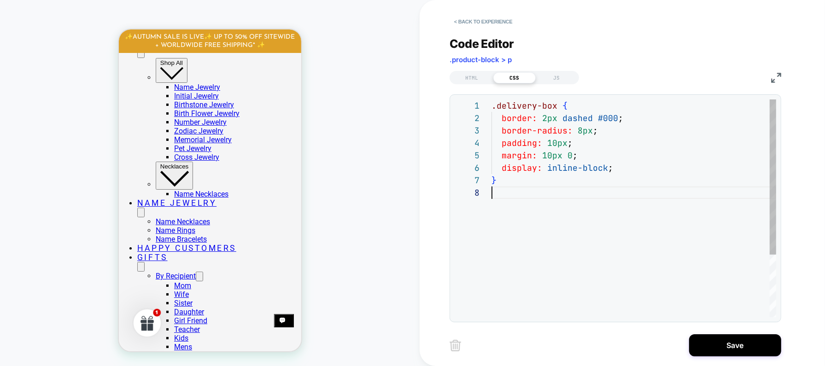
scroll to position [87, 0]
click at [529, 275] on div ".delivery-box { border: 2px dashed #000 ; border-radius: 8px ; padding: 10px ; …" at bounding box center [633, 251] width 285 height 305
click at [476, 75] on div "HTML" at bounding box center [472, 77] width 42 height 11
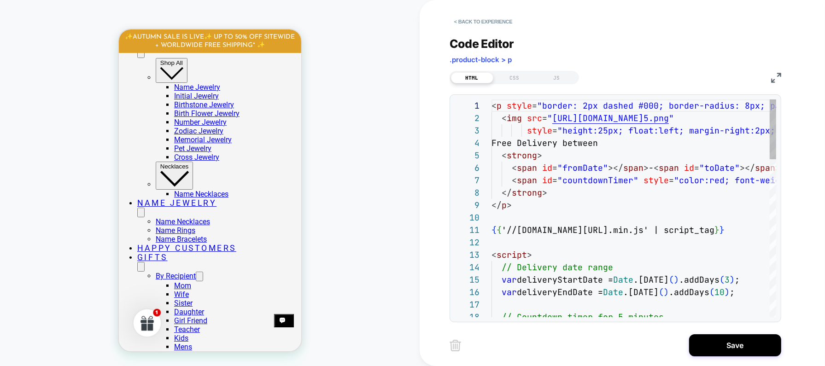
scroll to position [124, 0]
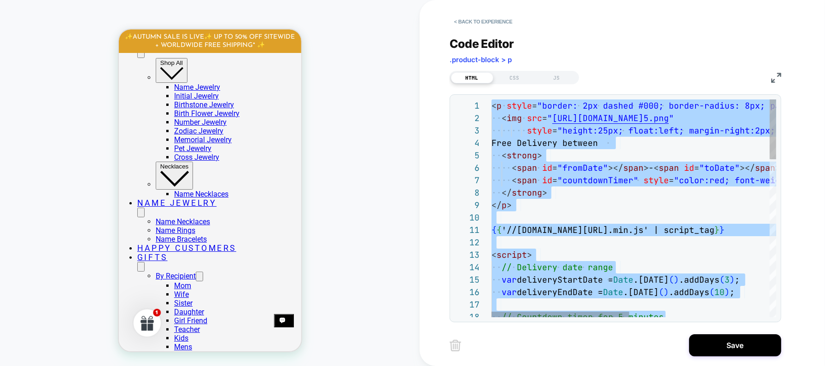
type textarea "**********"
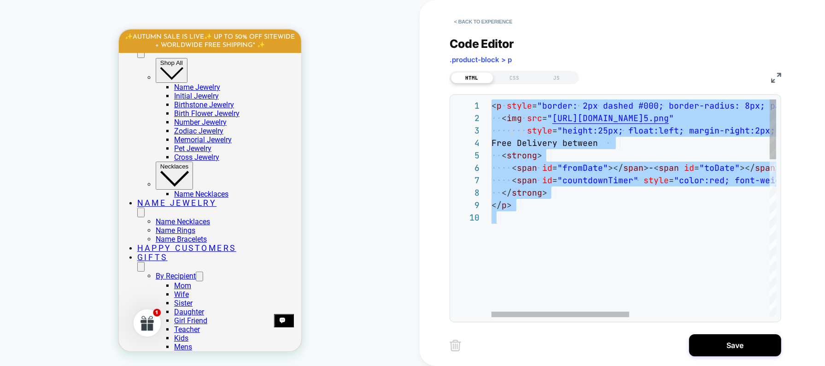
scroll to position [112, 0]
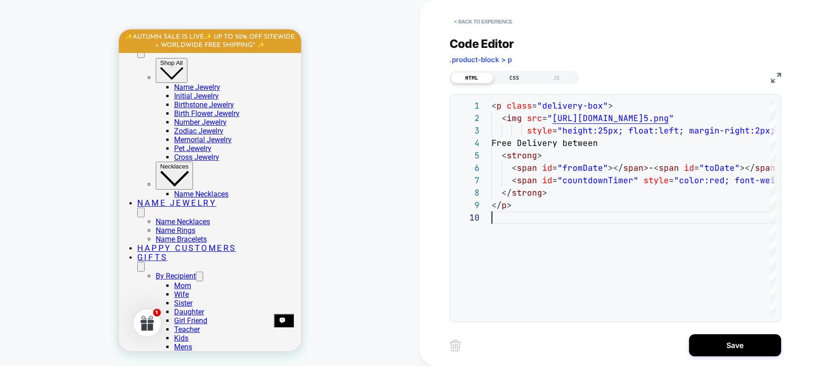
click at [512, 76] on div "CSS" at bounding box center [514, 77] width 42 height 11
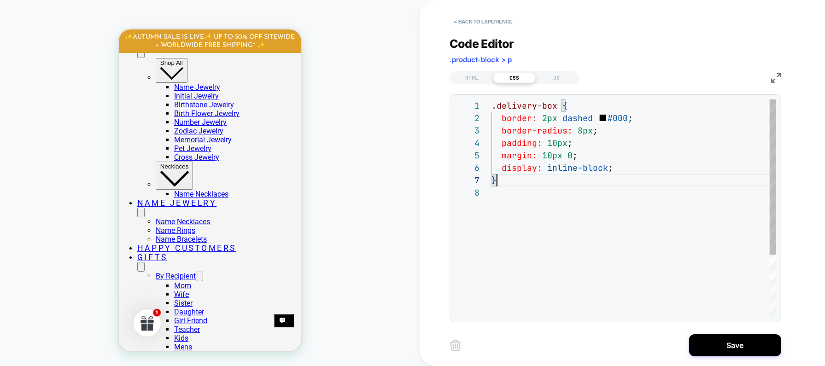
scroll to position [74, 5]
click at [542, 181] on div ".delivery-box { border: 2px dashed #000 ; border-radius: 8px ; padding: 10px ; …" at bounding box center [633, 251] width 285 height 305
click at [566, 80] on div "JS" at bounding box center [557, 77] width 42 height 11
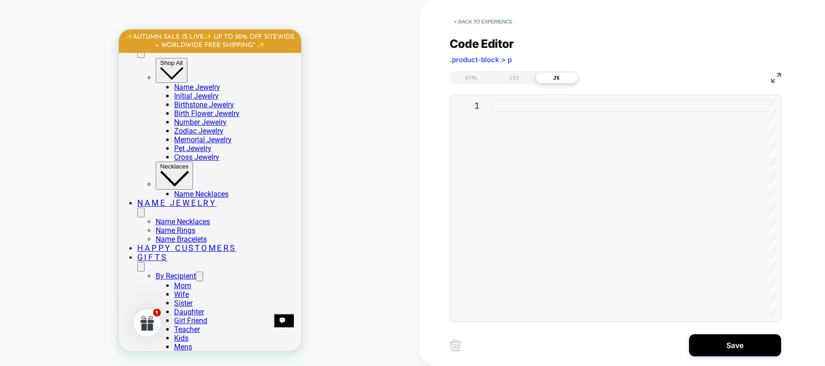
click at [548, 105] on div at bounding box center [633, 208] width 285 height 218
click at [467, 79] on div "HTML" at bounding box center [472, 77] width 42 height 11
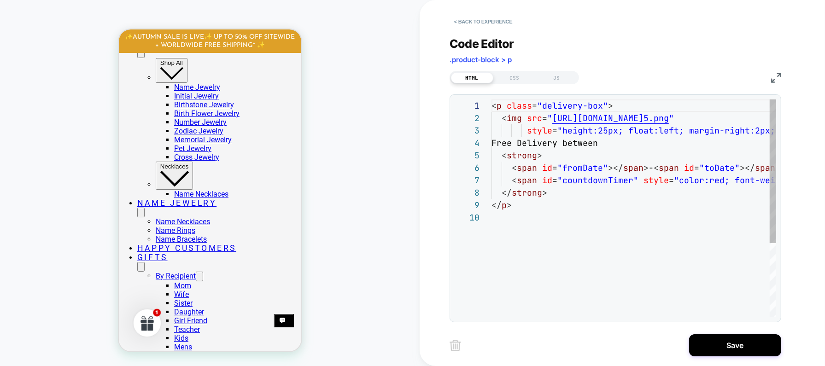
scroll to position [112, 0]
click at [560, 182] on div "< p class = "delivery-box" > < img src = " https://cdn-icons-png.flaticon.com/5…" at bounding box center [700, 264] width 419 height 330
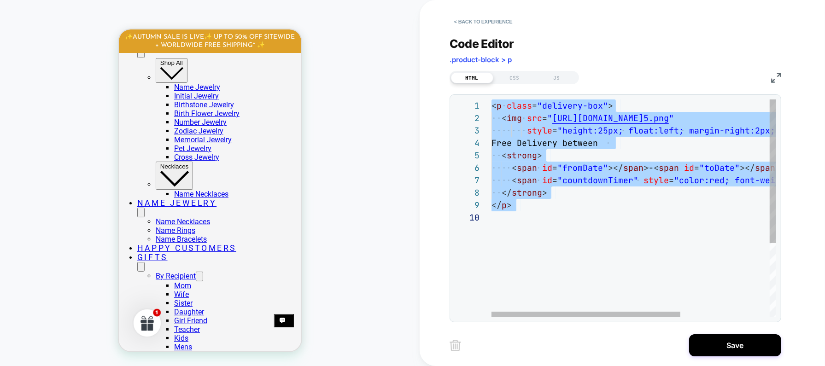
type textarea "**********"
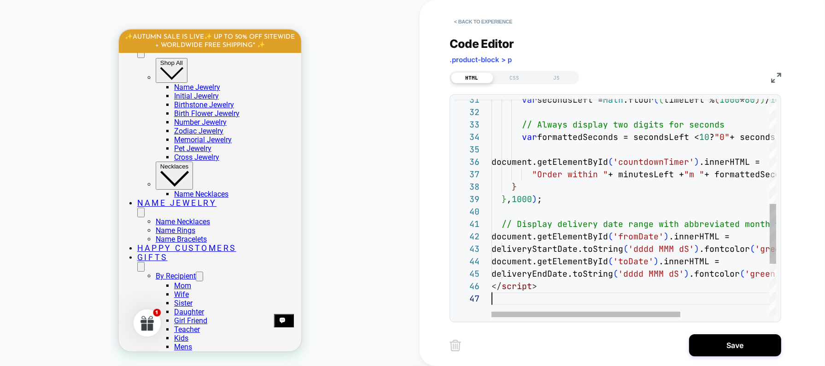
scroll to position [74, 0]
click at [514, 80] on div "CSS" at bounding box center [514, 77] width 42 height 11
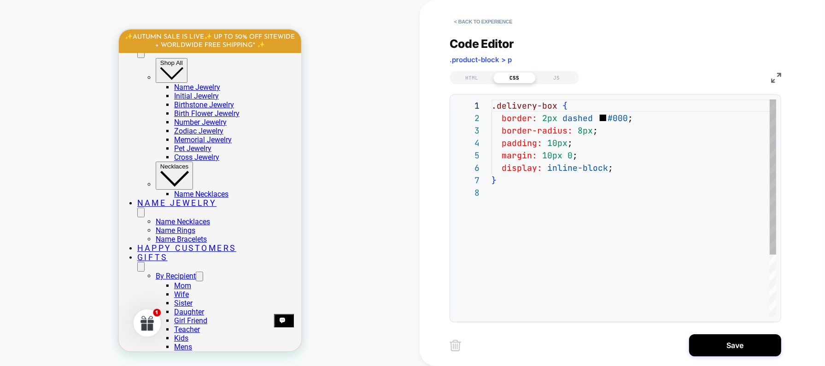
scroll to position [87, 0]
click at [565, 204] on div ".delivery-box { border: 2px dashed #000 ; border-radius: 8px ; padding: 10px ; …" at bounding box center [633, 251] width 285 height 305
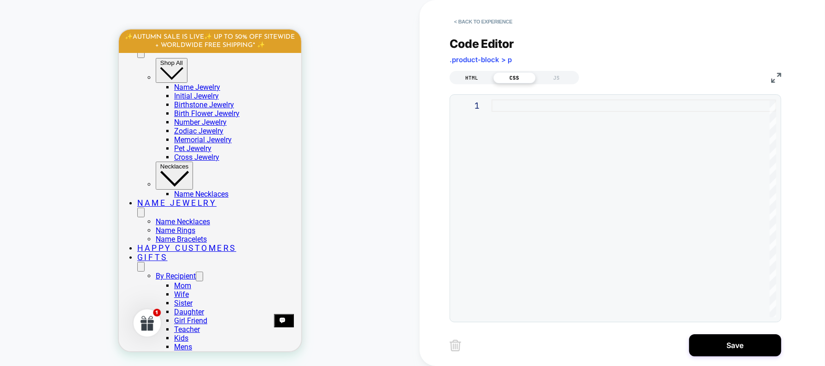
click at [471, 79] on div "HTML" at bounding box center [472, 77] width 42 height 11
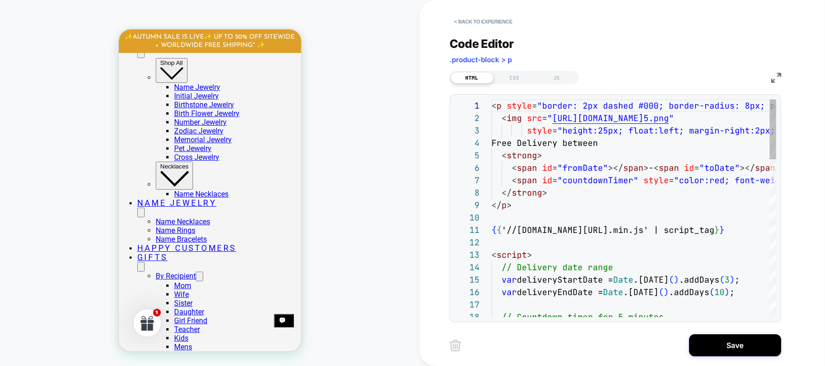
scroll to position [124, 0]
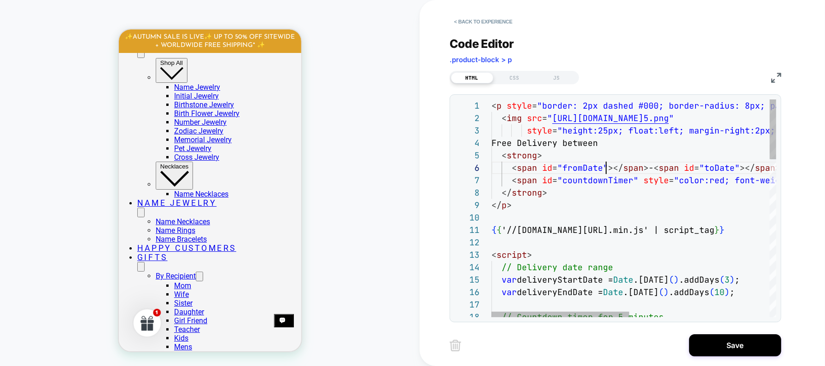
scroll to position [62, 114]
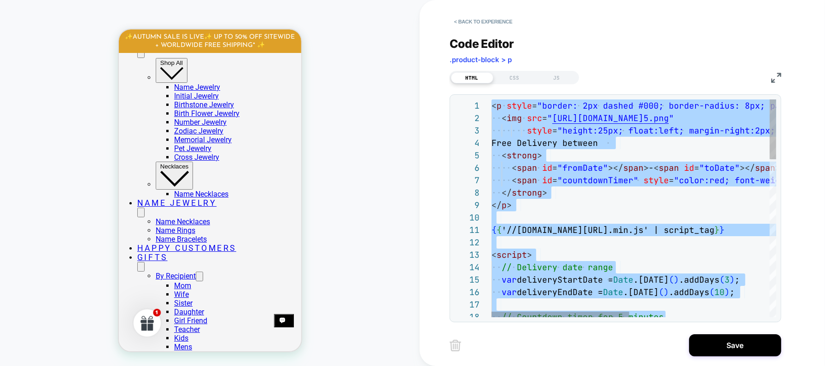
type textarea "**********"
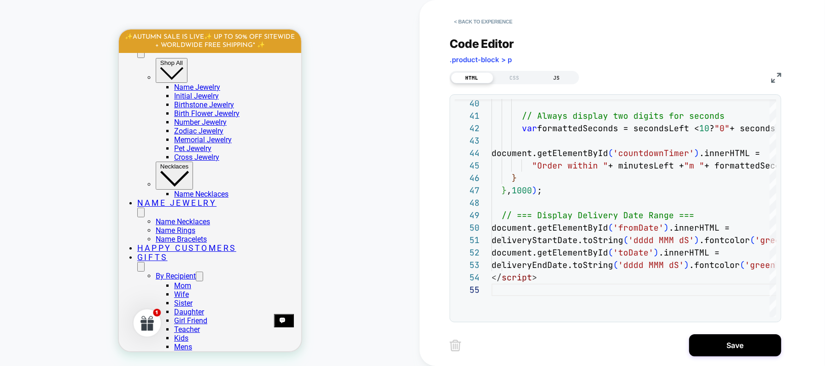
click at [563, 80] on div "JS" at bounding box center [557, 77] width 42 height 11
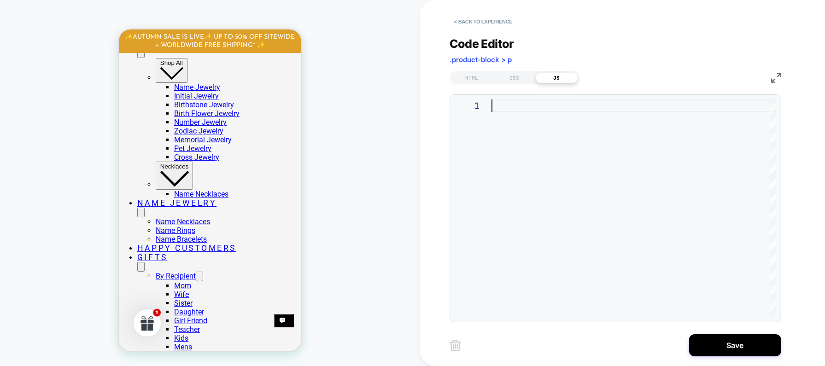
click at [574, 154] on div at bounding box center [633, 208] width 285 height 218
click at [564, 140] on div at bounding box center [633, 208] width 285 height 218
type textarea "**********"
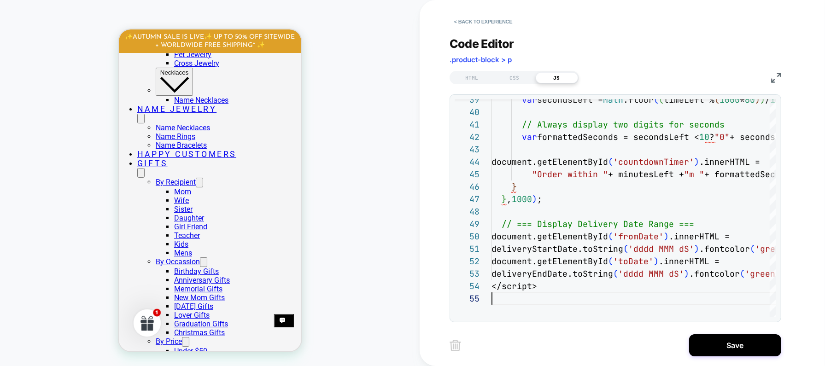
scroll to position [451, 0]
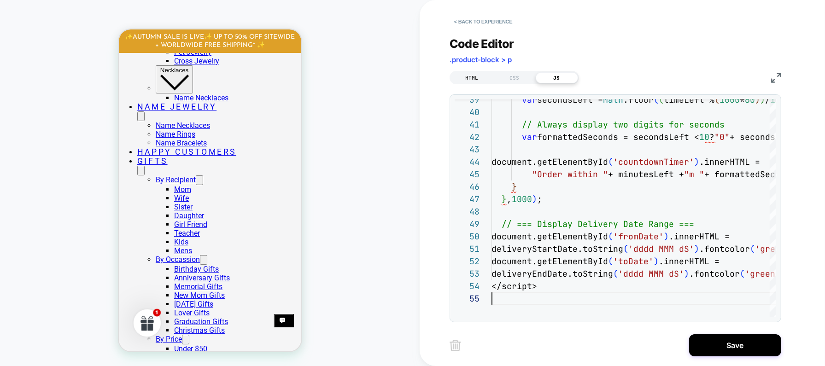
click at [468, 81] on div "HTML" at bounding box center [472, 77] width 42 height 11
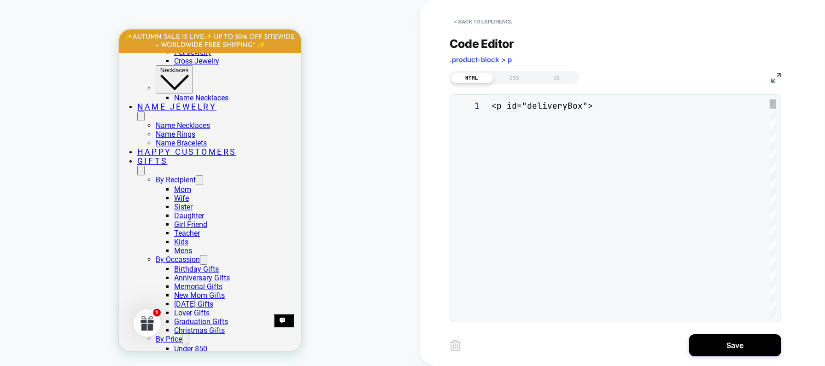
scroll to position [124, 0]
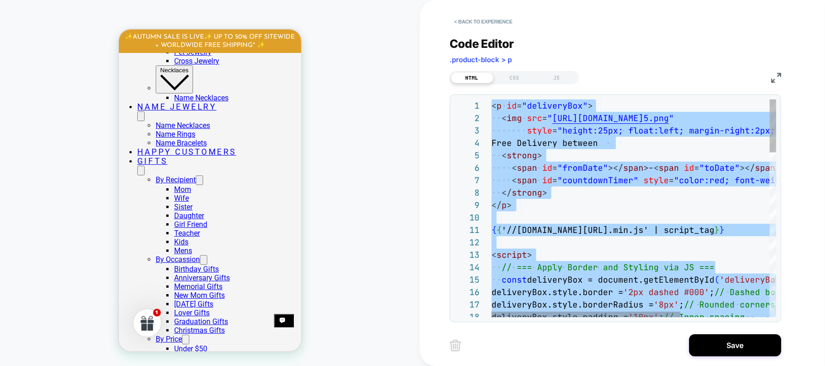
type textarea "**********"
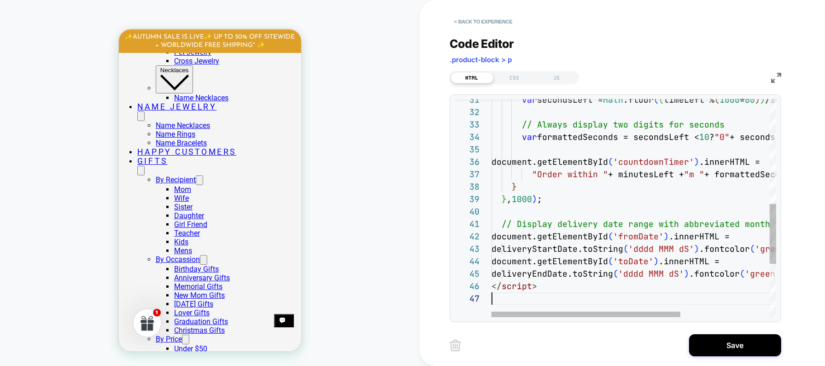
scroll to position [74, 0]
click at [471, 22] on button "< Back to experience" at bounding box center [482, 21] width 67 height 15
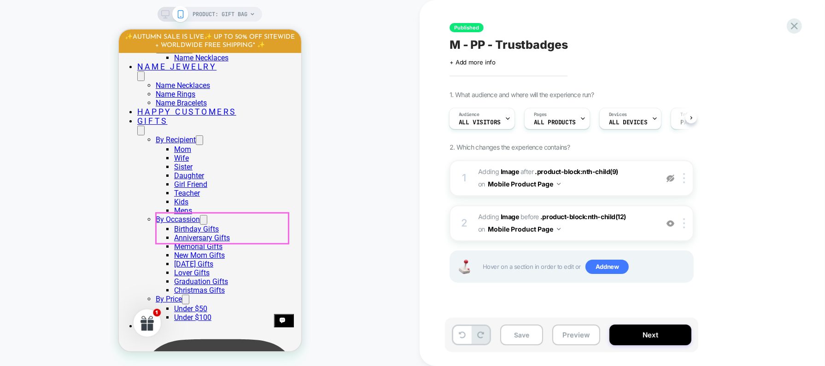
scroll to position [502, 0]
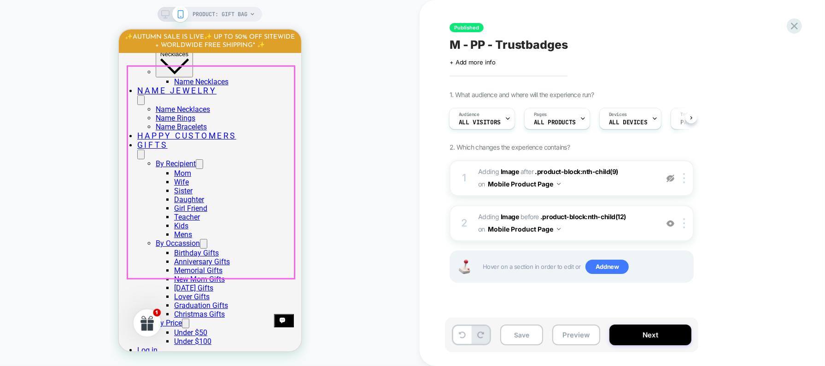
scroll to position [437, 0]
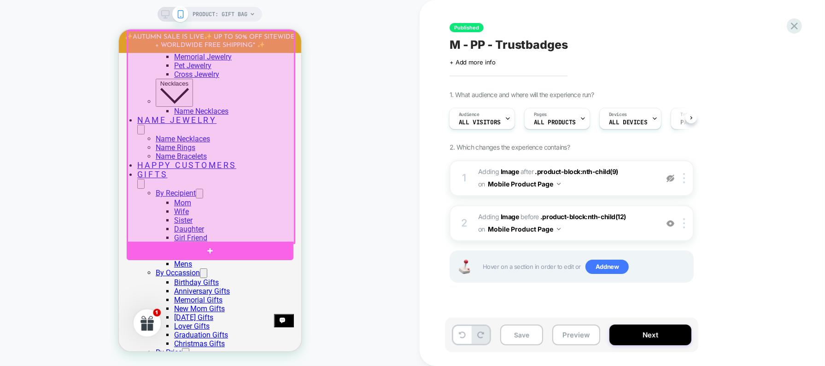
click at [241, 198] on div at bounding box center [210, 136] width 167 height 212
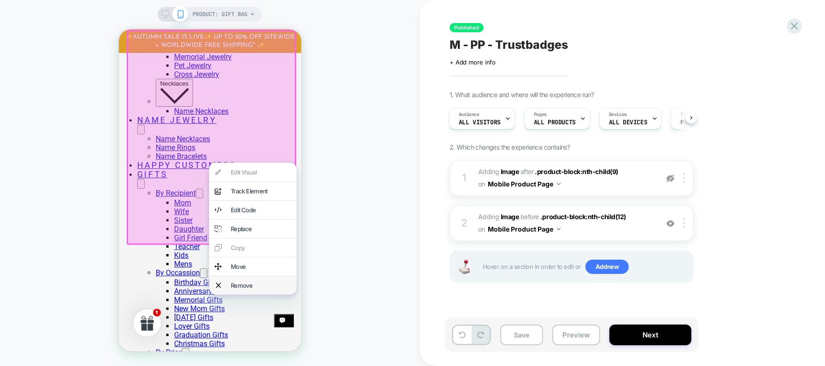
click at [254, 287] on div "Remove" at bounding box center [260, 284] width 60 height 7
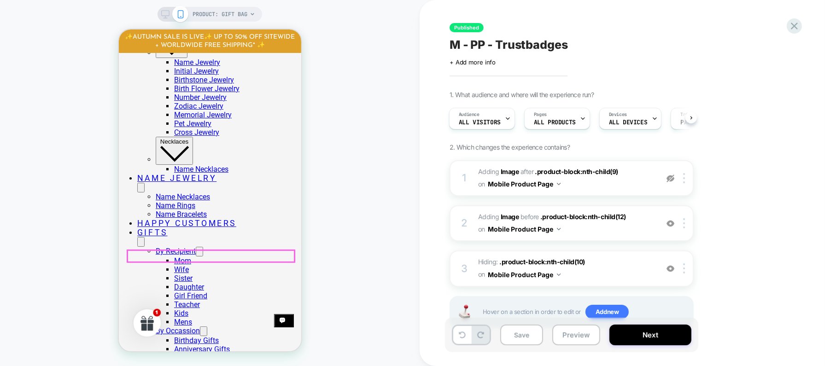
scroll to position [344, 0]
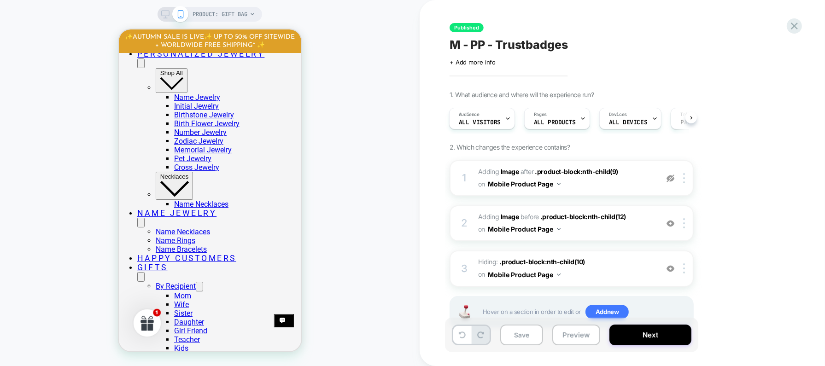
click at [165, 16] on icon at bounding box center [165, 14] width 8 height 8
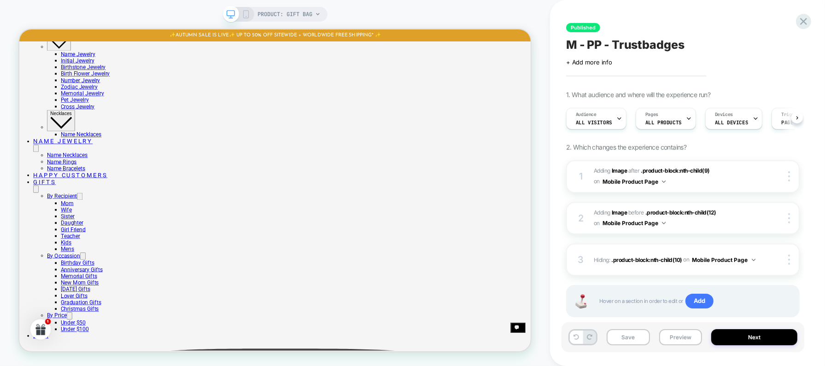
scroll to position [0, 0]
click at [249, 15] on icon at bounding box center [246, 14] width 8 height 8
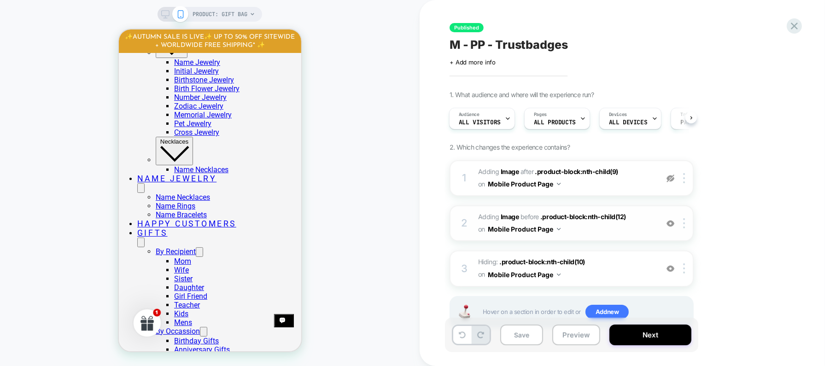
scroll to position [30, 0]
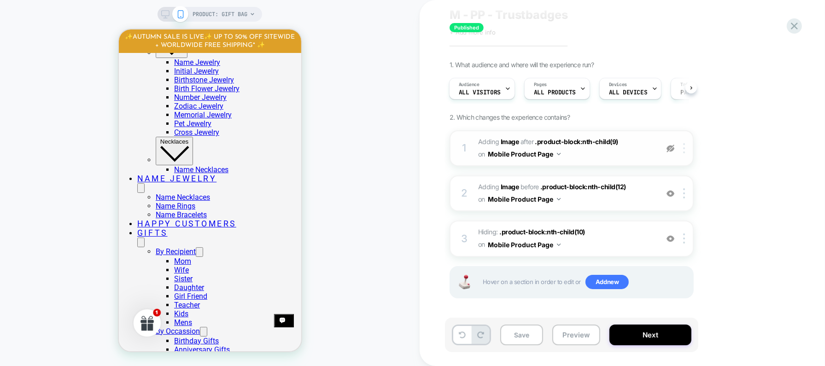
click at [684, 144] on img at bounding box center [684, 148] width 2 height 10
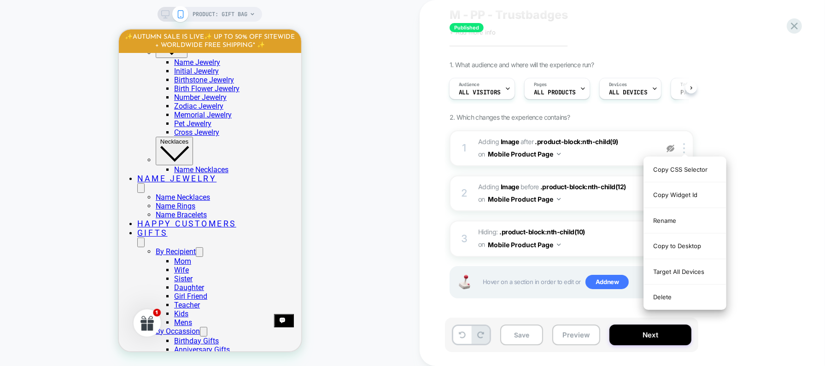
click at [670, 292] on div "Delete" at bounding box center [685, 297] width 82 height 25
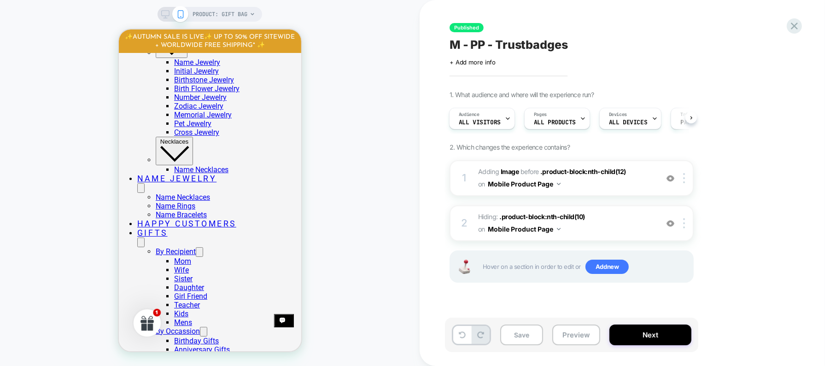
scroll to position [0, 0]
click at [685, 180] on div at bounding box center [685, 178] width 15 height 10
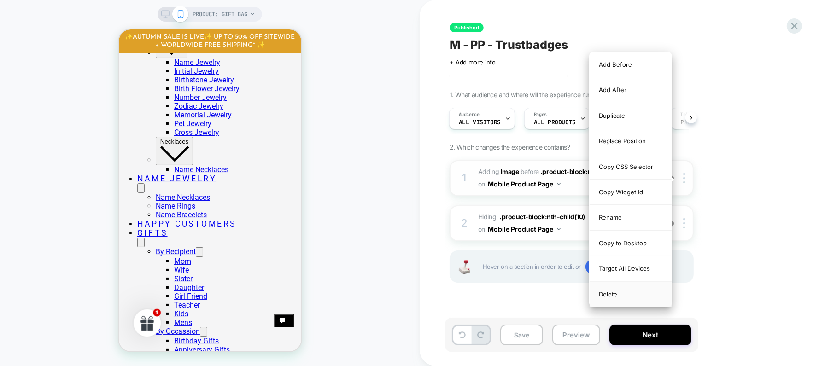
click at [637, 289] on div "Delete" at bounding box center [630, 294] width 82 height 25
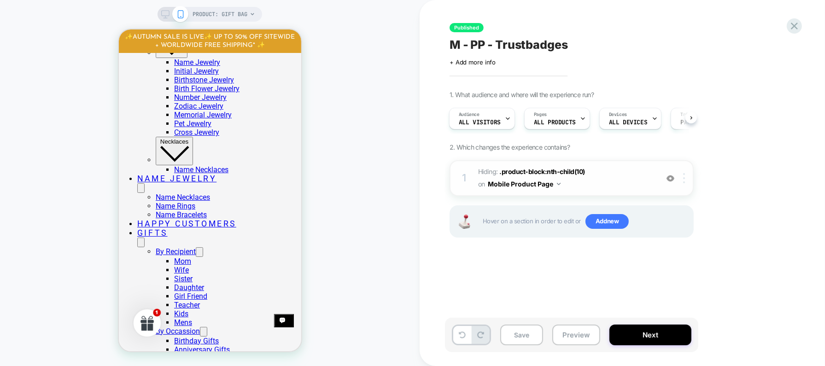
click at [685, 180] on div at bounding box center [685, 178] width 15 height 10
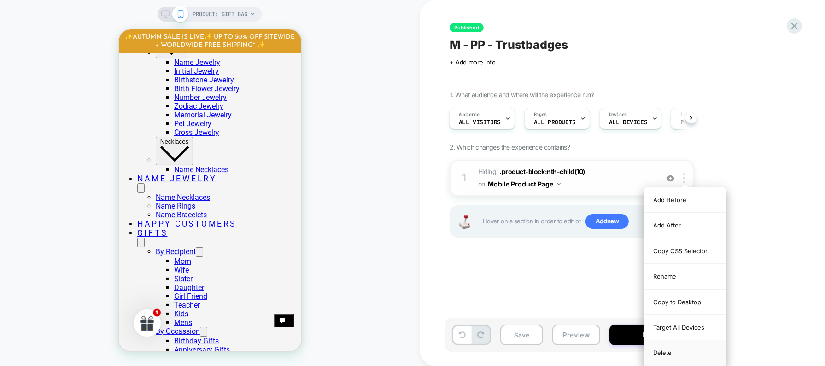
click at [670, 349] on div "Delete" at bounding box center [685, 352] width 82 height 25
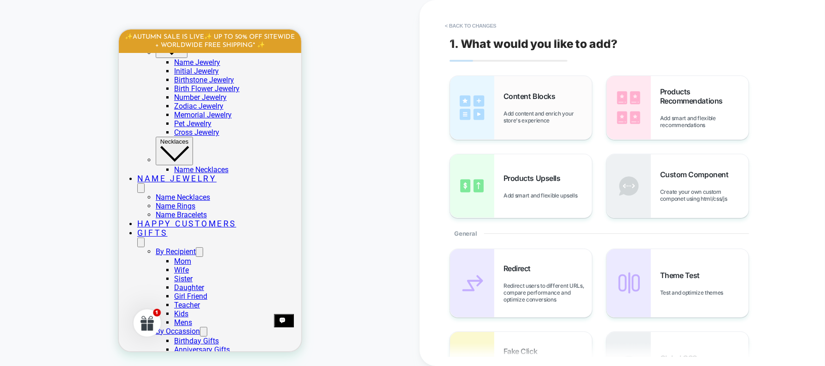
click at [501, 102] on div "Content Blocks Add content and enrich your store's experience" at bounding box center [521, 108] width 142 height 64
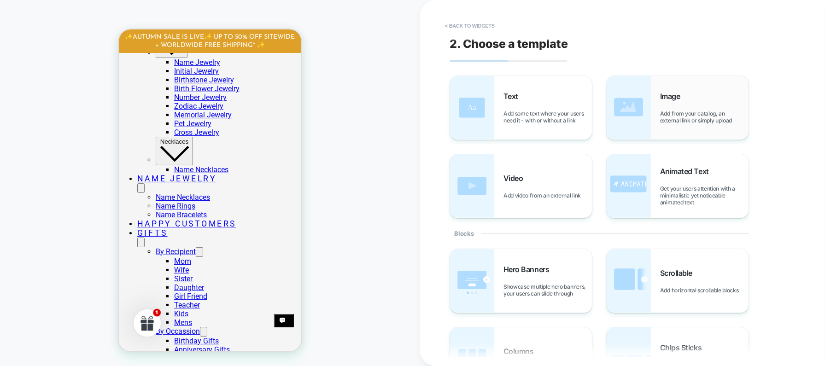
click at [650, 105] on img at bounding box center [628, 108] width 44 height 64
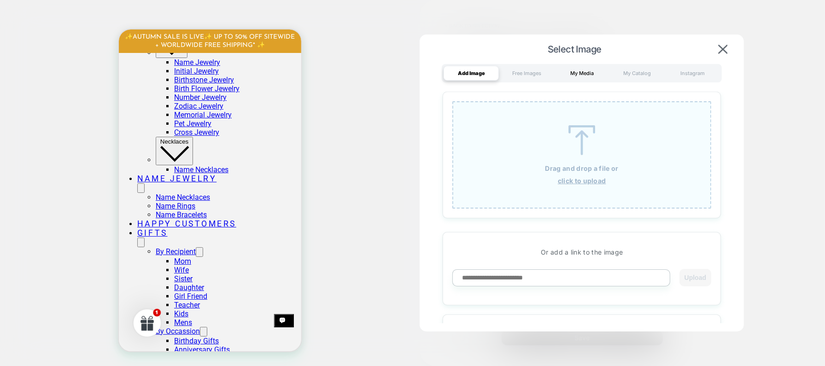
click at [586, 77] on div "My Media" at bounding box center [581, 73] width 55 height 15
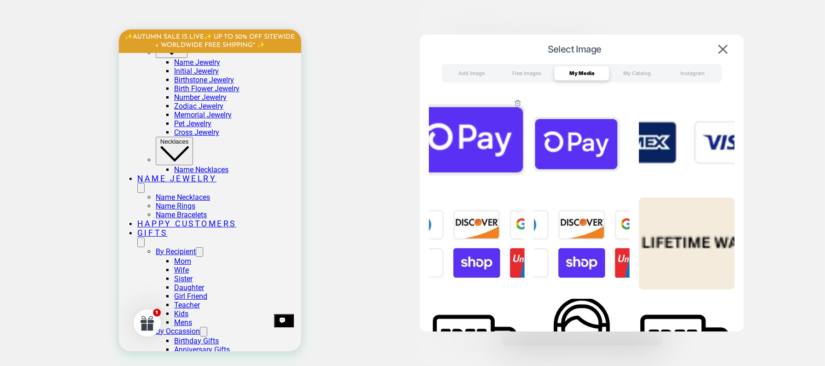
click at [480, 143] on img at bounding box center [477, 142] width 96 height 92
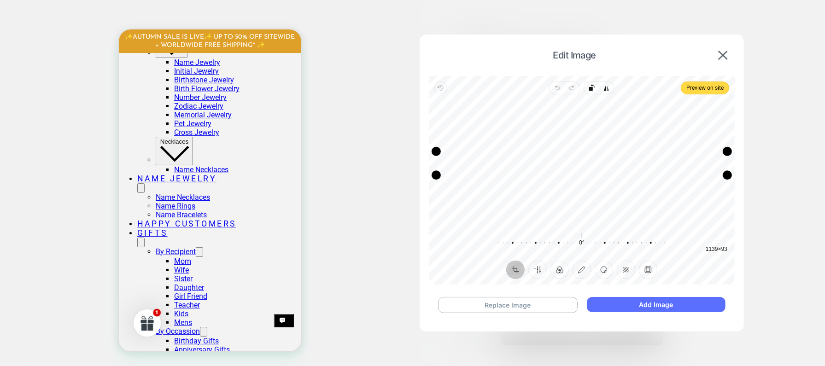
click at [644, 307] on button "Add Image" at bounding box center [656, 304] width 139 height 15
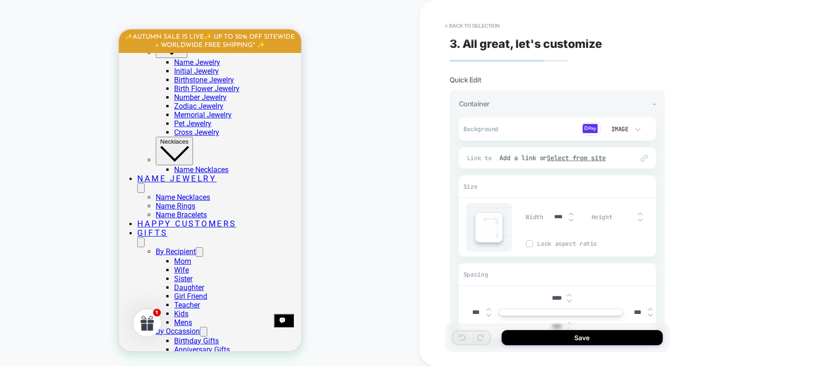
scroll to position [54, 0]
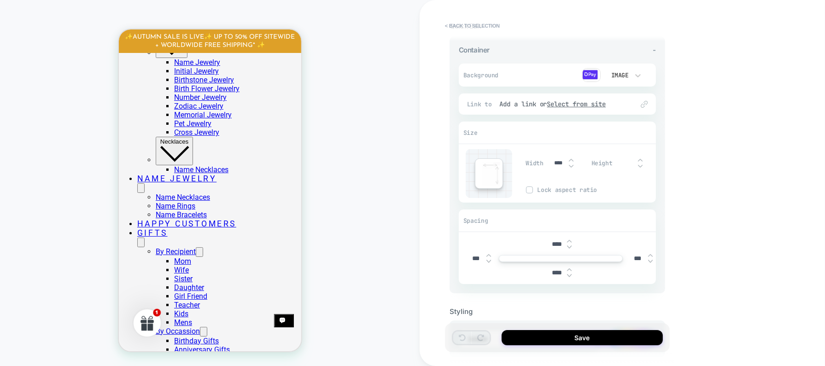
click at [570, 248] on img at bounding box center [569, 247] width 5 height 4
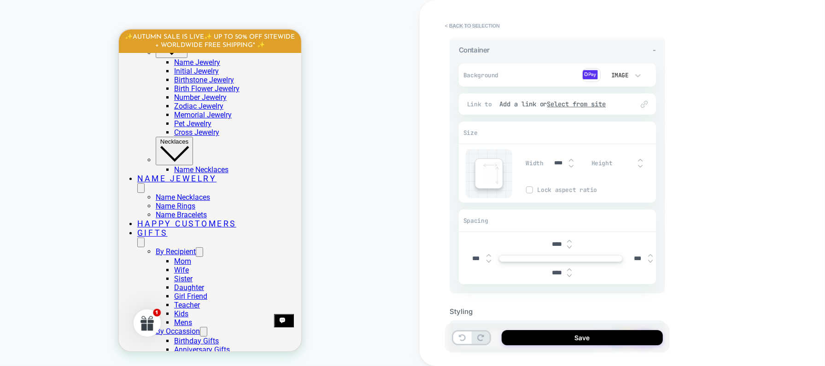
click at [570, 248] on img at bounding box center [569, 247] width 5 height 4
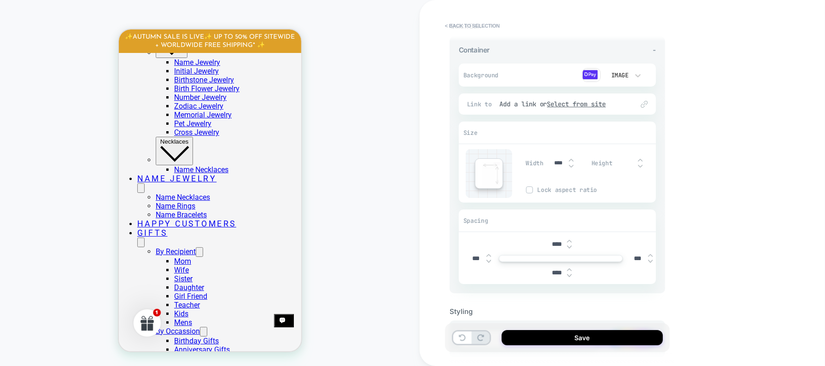
click at [570, 248] on img at bounding box center [569, 247] width 5 height 4
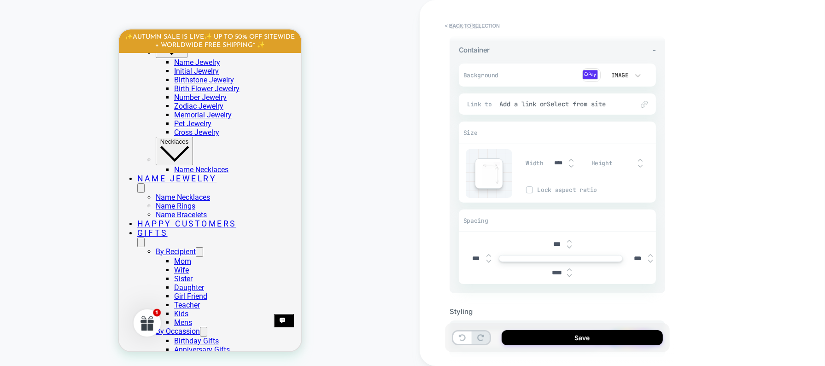
click at [570, 248] on img at bounding box center [569, 247] width 5 height 4
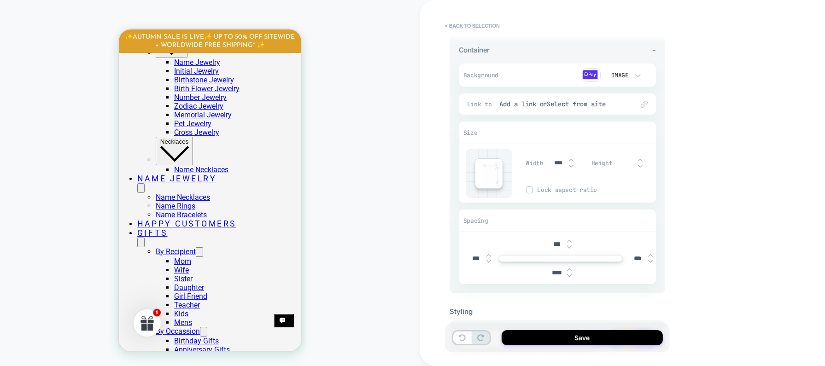
click at [570, 248] on img at bounding box center [569, 247] width 5 height 4
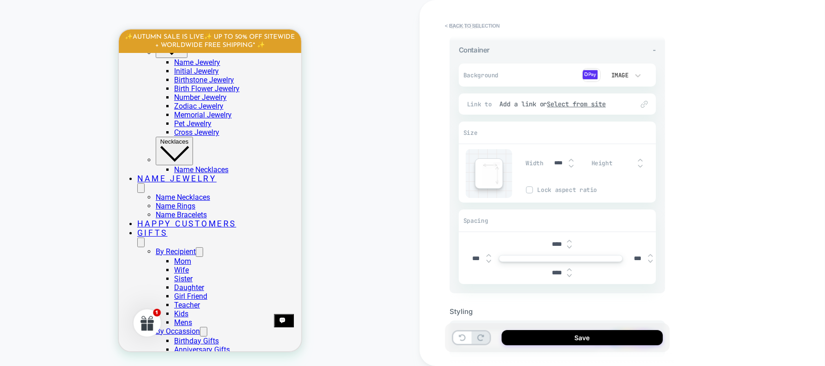
click at [570, 248] on img at bounding box center [569, 247] width 5 height 4
click at [571, 239] on img at bounding box center [569, 241] width 5 height 4
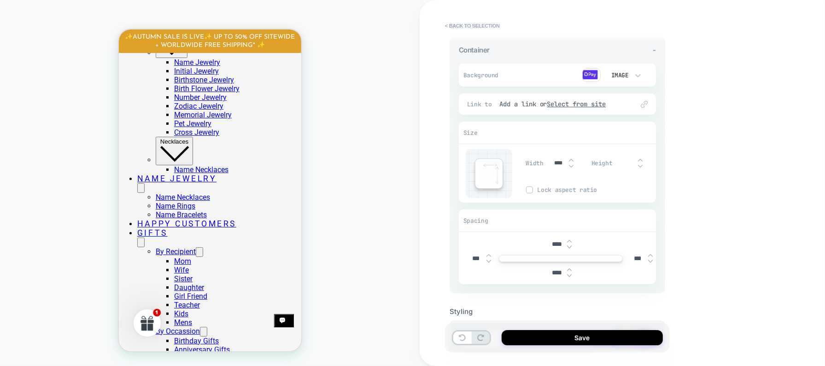
click at [571, 239] on img at bounding box center [569, 241] width 5 height 4
type input "***"
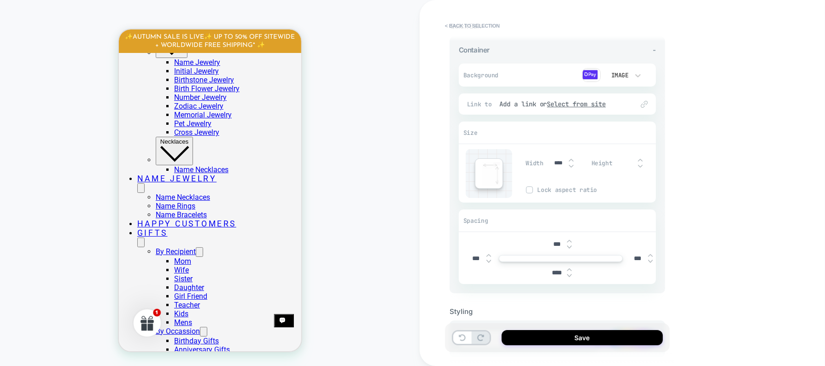
click at [571, 274] on img at bounding box center [569, 276] width 5 height 4
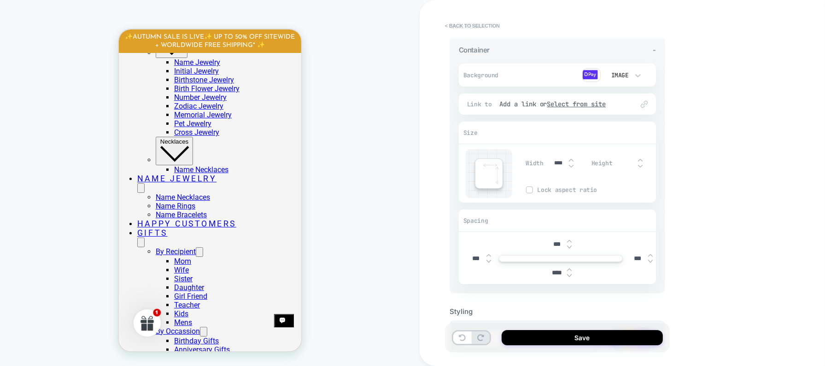
click at [571, 274] on img at bounding box center [569, 276] width 5 height 4
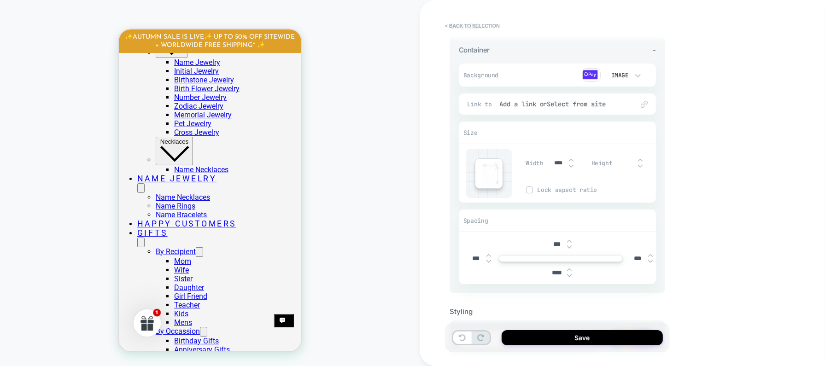
click at [571, 274] on img at bounding box center [569, 276] width 5 height 4
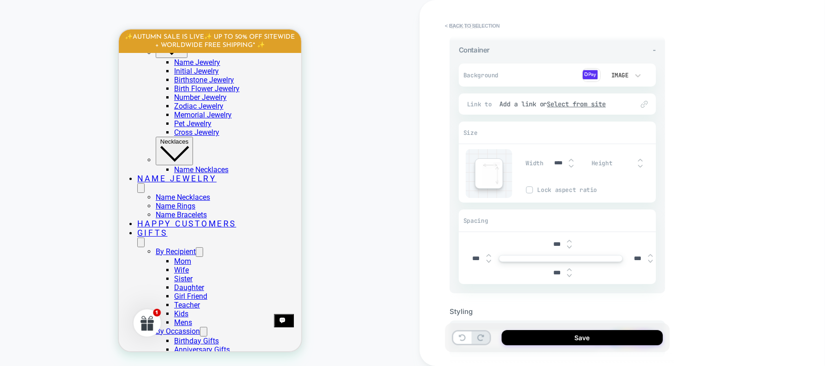
click at [571, 274] on img at bounding box center [569, 276] width 5 height 4
type input "***"
click at [570, 248] on img at bounding box center [569, 247] width 5 height 4
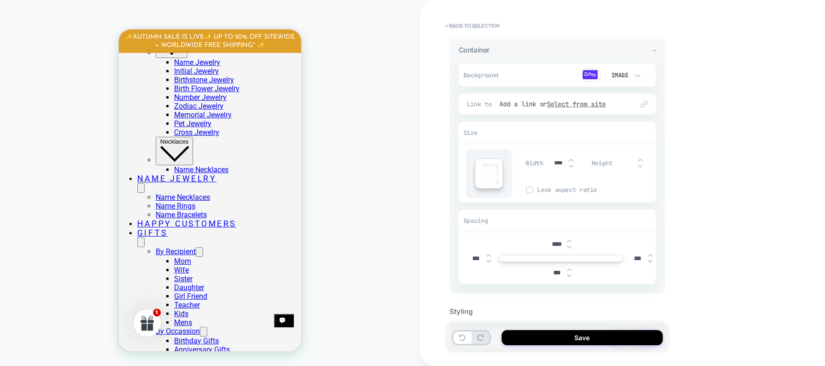
click at [570, 248] on img at bounding box center [569, 247] width 5 height 4
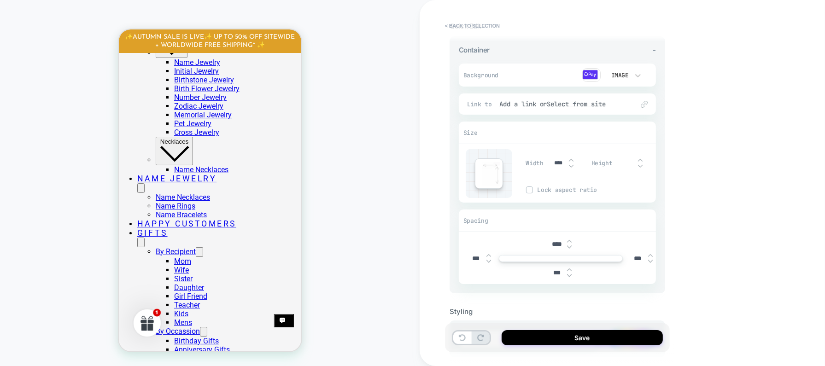
click at [570, 239] on img at bounding box center [569, 241] width 5 height 4
type input "****"
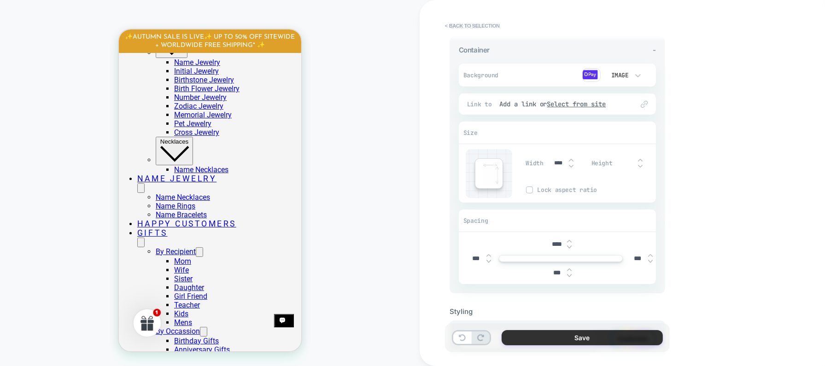
click at [569, 338] on button "Save" at bounding box center [581, 337] width 161 height 15
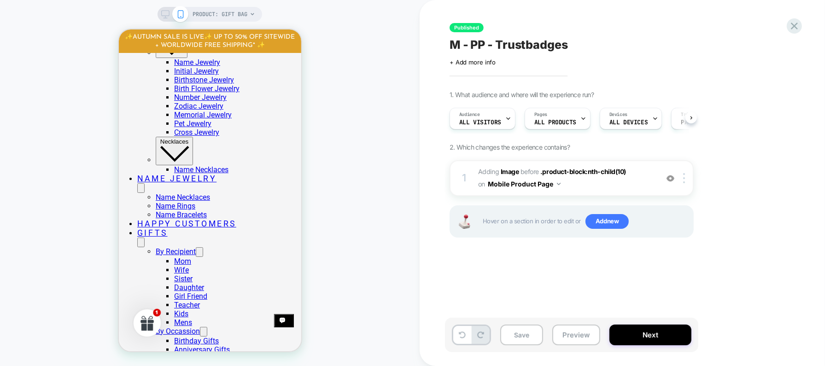
scroll to position [0, 0]
click at [653, 335] on button "Next" at bounding box center [650, 335] width 82 height 21
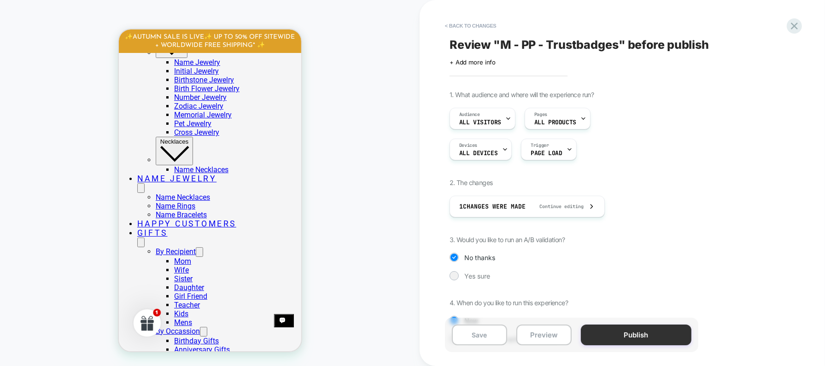
click at [653, 335] on button "Publish" at bounding box center [636, 335] width 111 height 21
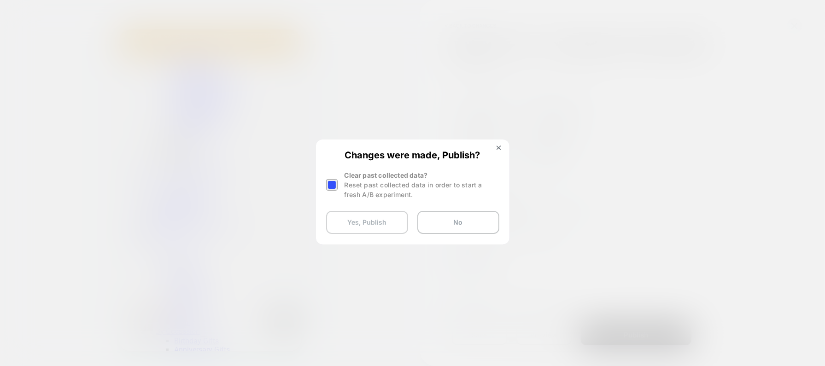
click at [378, 226] on button "Yes, Publish" at bounding box center [367, 222] width 82 height 23
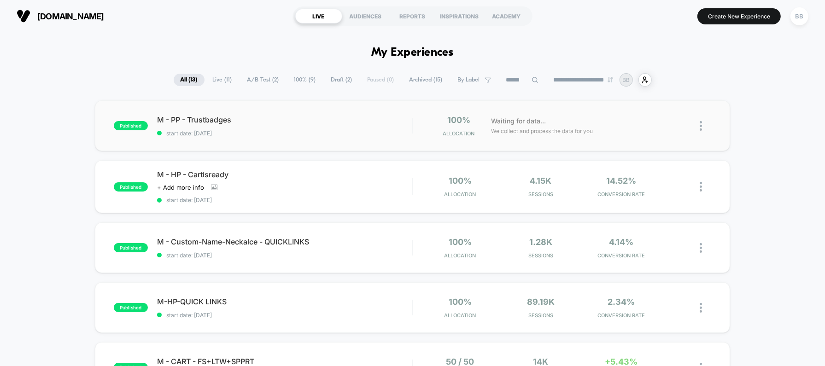
click at [700, 127] on img at bounding box center [700, 126] width 2 height 10
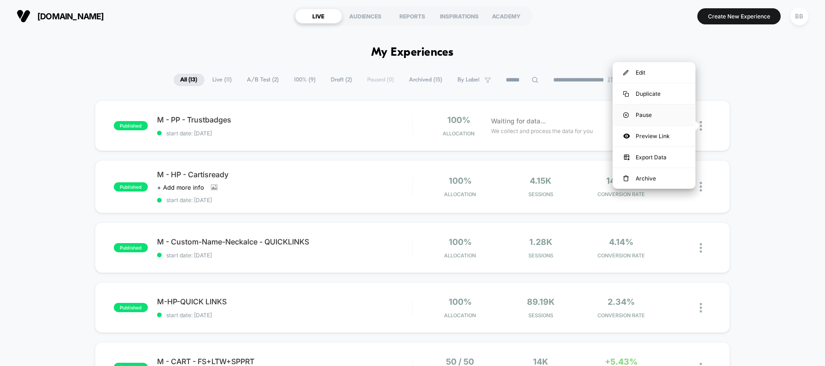
click at [628, 114] on img at bounding box center [626, 115] width 6 height 6
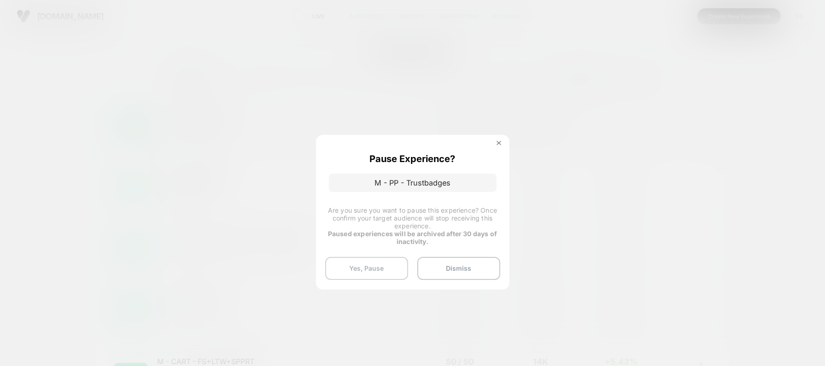
click at [377, 271] on button "Yes, Pause" at bounding box center [366, 268] width 83 height 23
